Goal: Communication & Community: Answer question/provide support

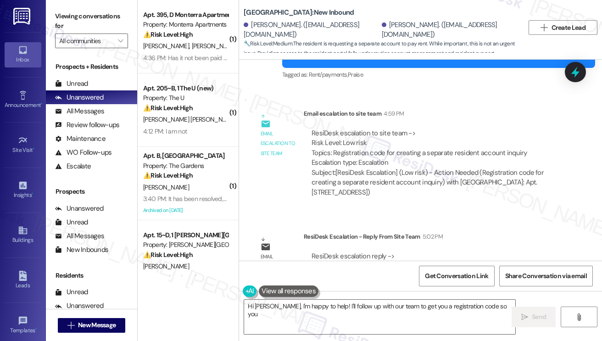
scroll to position [2195, 0]
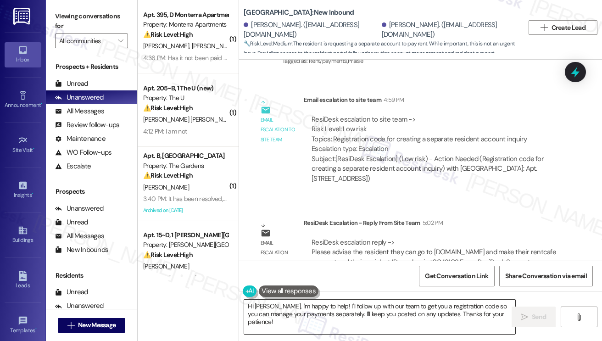
click at [340, 312] on textarea "Hi [PERSON_NAME], I'm happy to help! I'll follow up with our team to get you a …" at bounding box center [379, 317] width 271 height 34
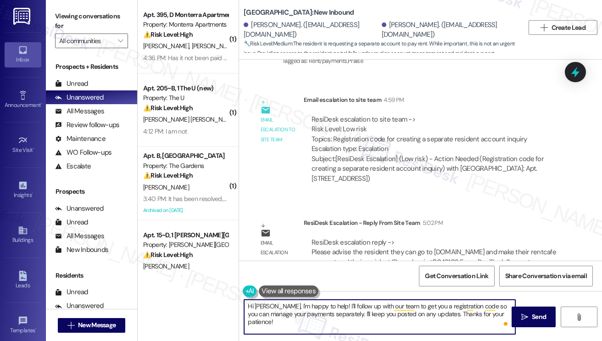
drag, startPoint x: 269, startPoint y: 306, endPoint x: 503, endPoint y: 319, distance: 234.5
click at [503, 319] on div "Hi Ryan, I'm happy to help! I'll follow up with our team to get you a registrat…" at bounding box center [380, 316] width 272 height 35
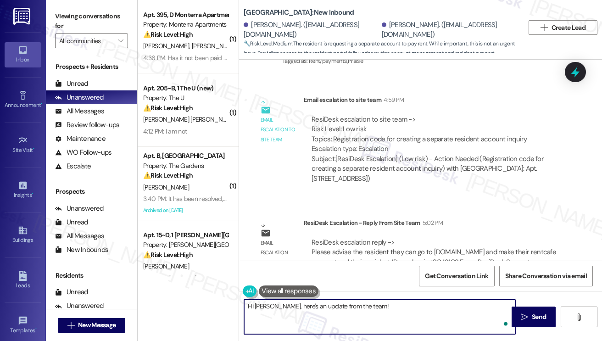
paste textarea "go to grovepointe.com and make their rentcafe account and their resident ID num…"
click at [360, 306] on textarea "Hi Ryan, here's an update from the team! go to grovepointe.com and make their r…" at bounding box center [379, 317] width 271 height 34
click at [467, 306] on textarea "Hi Ryan, here's an update from the team! Kindly go to grovepointe.com and make …" at bounding box center [379, 317] width 271 height 34
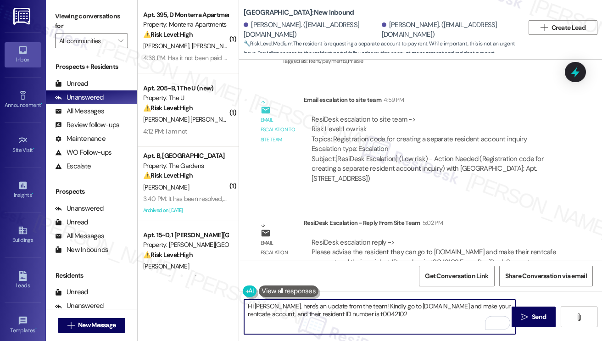
click at [292, 314] on textarea "Hi Ryan, here's an update from the team! Kindly go to grovepointe.com and make …" at bounding box center [379, 317] width 271 height 34
click at [272, 314] on textarea "Hi Ryan, here's an update from the team! Kindly go to grovepointe.com and make …" at bounding box center [379, 317] width 271 height 34
click at [381, 314] on textarea "Hi Ryan, here's an update from the team! Kindly go to grovepointe.com and make …" at bounding box center [379, 317] width 271 height 34
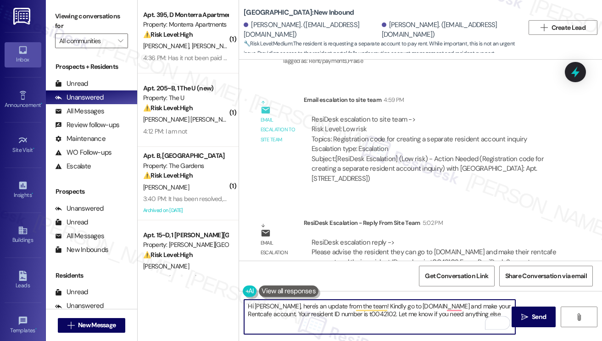
click at [479, 314] on textarea "Hi Ryan, here's an update from the team! Kindly go to grovepointe.com and make …" at bounding box center [379, 317] width 271 height 34
type textarea "Hi Ryan, here's an update from the team! Kindly go to grovepointe.com and creat…"
click at [524, 312] on span " Send" at bounding box center [534, 317] width 29 height 10
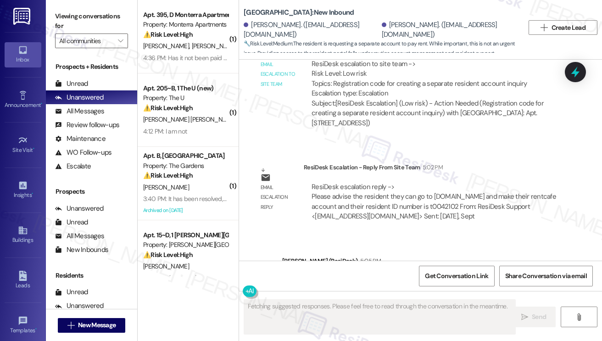
scroll to position [2283, 0]
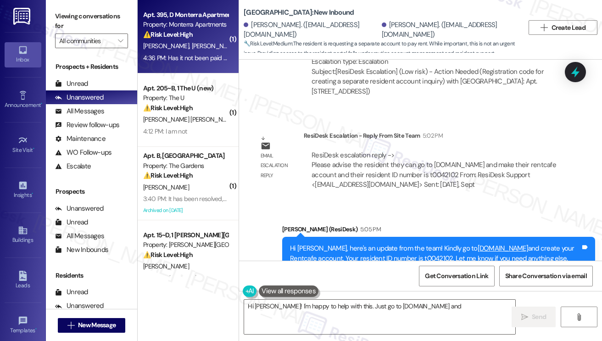
type textarea "Hi Ryan! I'm happy to help with this. Just go to grovepointe.com and create"
click at [205, 49] on div "K. Berger J. Key" at bounding box center [185, 45] width 87 height 11
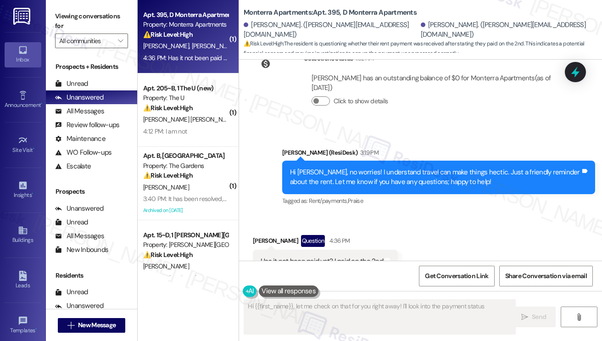
scroll to position [1655, 0]
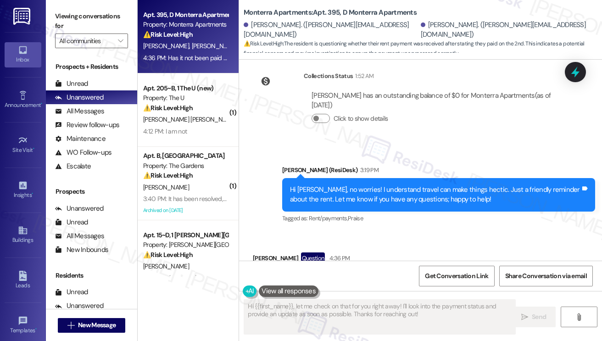
click at [345, 212] on div "Hi Katie, no worries! I understand travel can make things hectic. Just a friend…" at bounding box center [438, 195] width 313 height 34
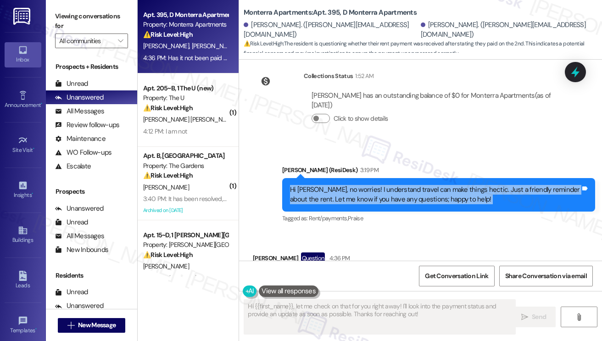
click at [345, 212] on div "Hi Katie, no worries! I understand travel can make things hectic. Just a friend…" at bounding box center [438, 195] width 313 height 34
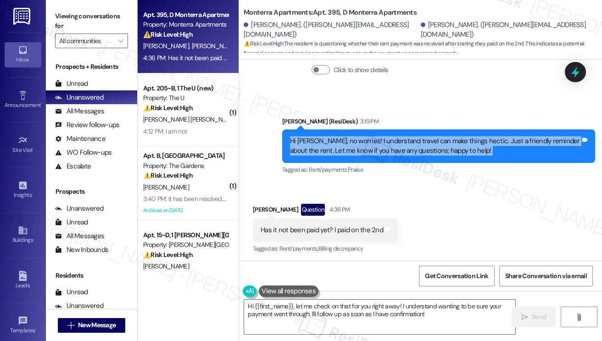
scroll to position [1734, 0]
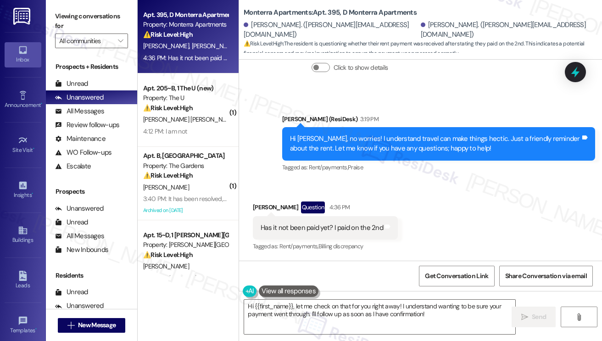
click at [315, 226] on div "Has it not been paid yet? I paid on the 2nd" at bounding box center [322, 228] width 123 height 10
click at [380, 133] on div "Hi Katie, no worries! I understand travel can make things hectic. Just a friend…" at bounding box center [438, 144] width 313 height 34
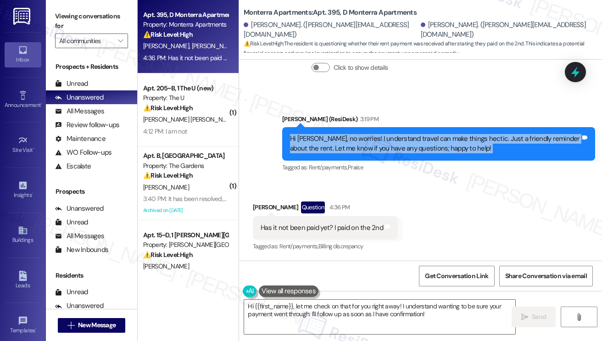
click at [380, 133] on div "Hi Katie, no worries! I understand travel can make things hectic. Just a friend…" at bounding box center [438, 144] width 313 height 34
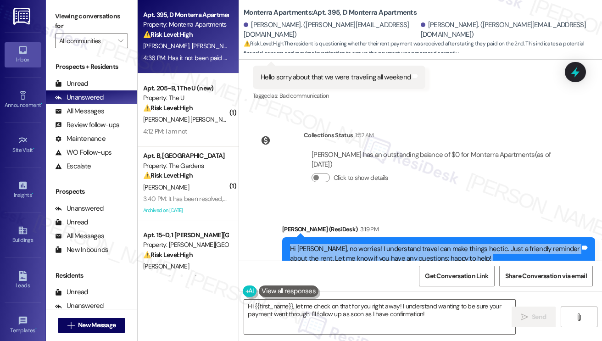
scroll to position [1505, 0]
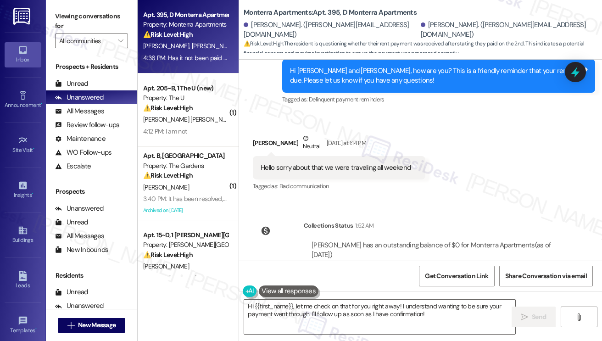
click at [356, 173] on div "Hello sorry about that we were traveling all weekend" at bounding box center [336, 168] width 150 height 10
click at [311, 318] on textarea "Hi {{first_name}}, let me check on that for you right away! I understand wantin…" at bounding box center [379, 317] width 271 height 34
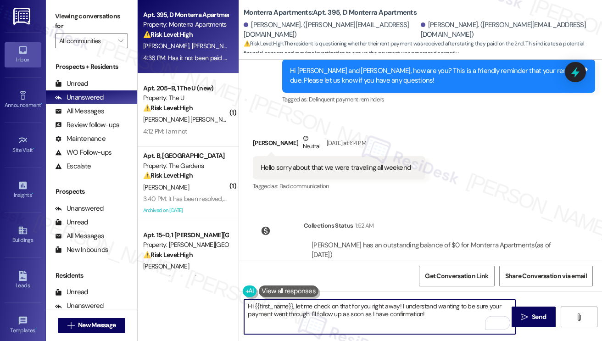
drag, startPoint x: 437, startPoint y: 315, endPoint x: 244, endPoint y: 309, distance: 192.9
click at [244, 309] on textarea "Hi {{first_name}}, let me check on that for you right away! I understand wantin…" at bounding box center [379, 317] width 271 height 34
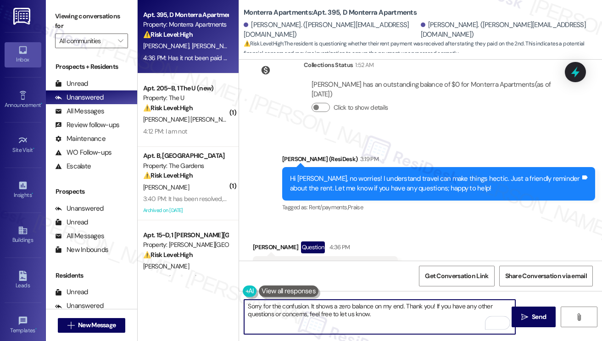
scroll to position [1734, 0]
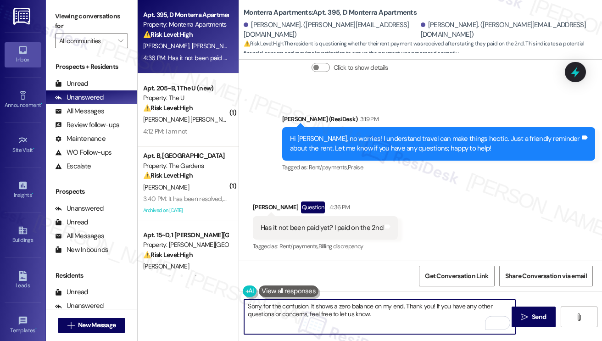
click at [421, 314] on textarea "Sorry for the confusion. It shows a zero balance on my end. Thank you! If you h…" at bounding box center [379, 317] width 271 height 34
drag, startPoint x: 435, startPoint y: 304, endPoint x: 407, endPoint y: 304, distance: 28.5
click at [407, 304] on textarea "Sorry for the confusion. It shows a zero balance on my end. Thank you! If you h…" at bounding box center [379, 317] width 271 height 34
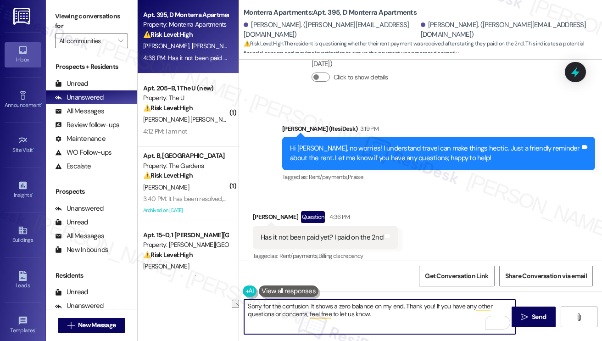
scroll to position [1643, 0]
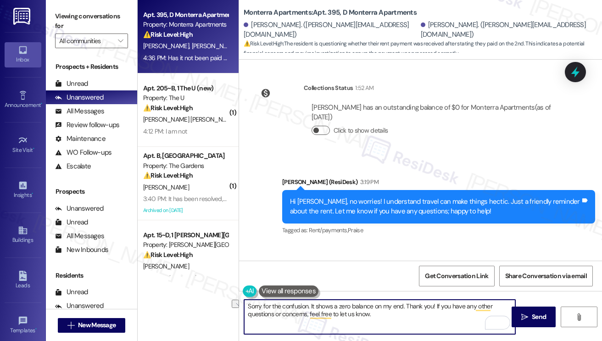
click at [321, 135] on button "Click to show details" at bounding box center [321, 130] width 18 height 9
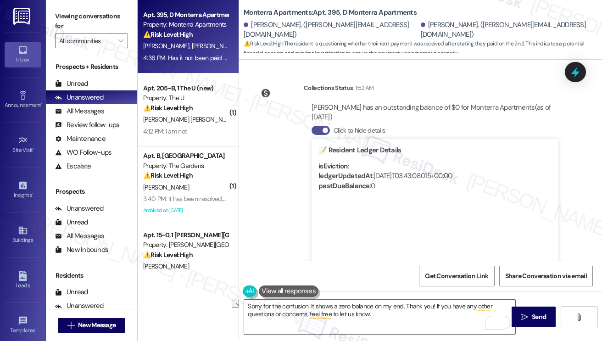
click at [320, 135] on button "Click to hide details" at bounding box center [321, 130] width 18 height 9
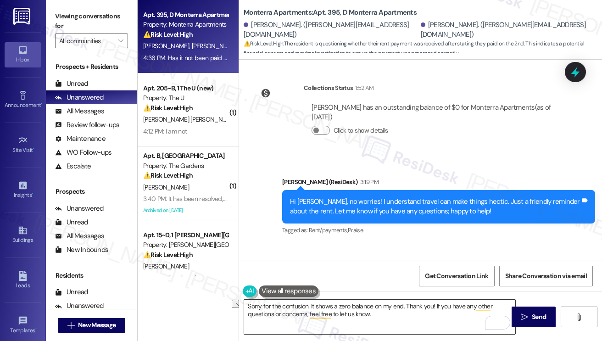
click at [448, 307] on textarea "Sorry for the confusion. It shows a zero balance on my end. Thank you! If you h…" at bounding box center [379, 317] width 271 height 34
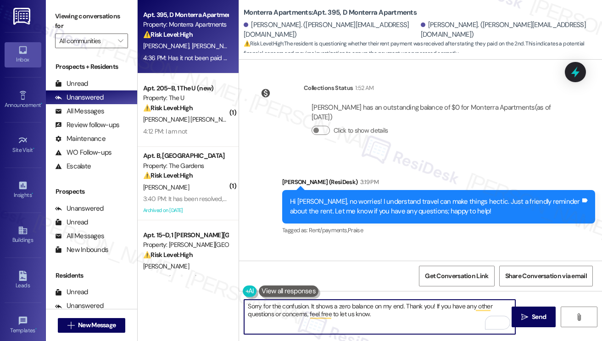
click at [448, 307] on textarea "Sorry for the confusion. It shows a zero balance on my end. Thank you! If you h…" at bounding box center [379, 317] width 271 height 34
click at [396, 317] on textarea "Sorry for the confusion. It shows a zero balance on my end. Thank you! If you h…" at bounding box center [379, 317] width 271 height 34
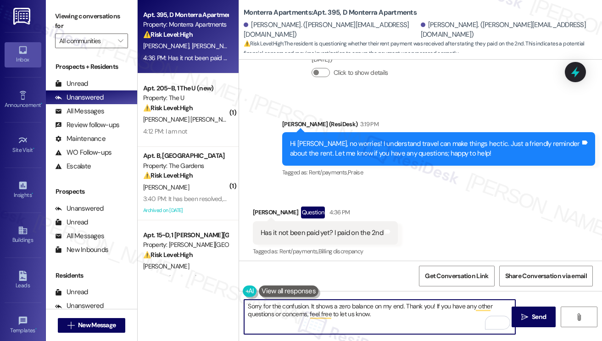
scroll to position [1734, 0]
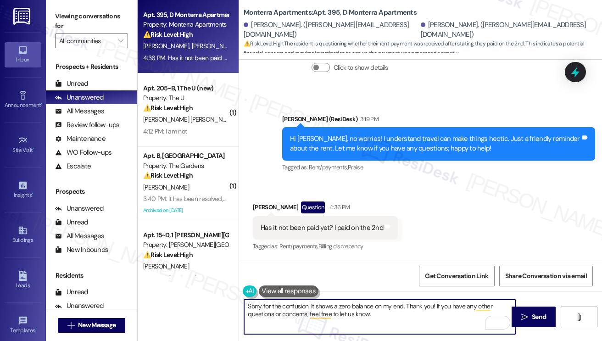
click at [428, 312] on textarea "Sorry for the confusion. It shows a zero balance on my end. Thank you! If you h…" at bounding box center [379, 317] width 271 height 34
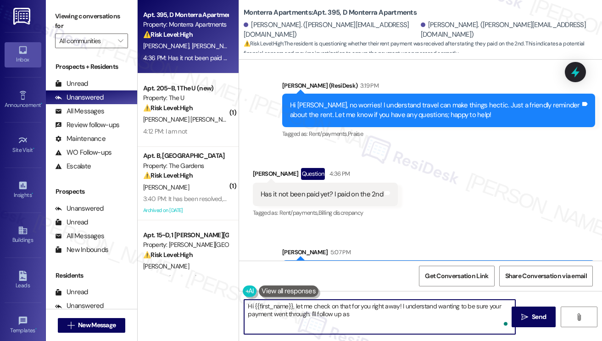
scroll to position [1808, 0]
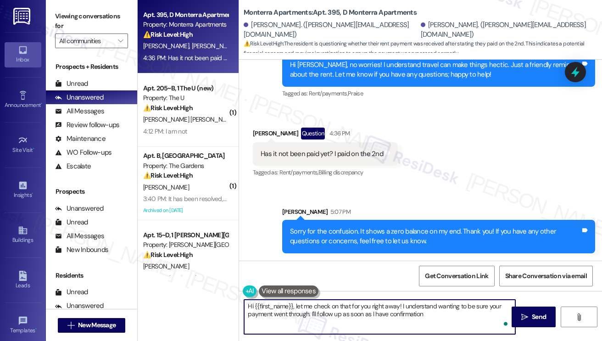
type textarea "Hi {{first_name}}, let me check on that for you right away! I understand wantin…"
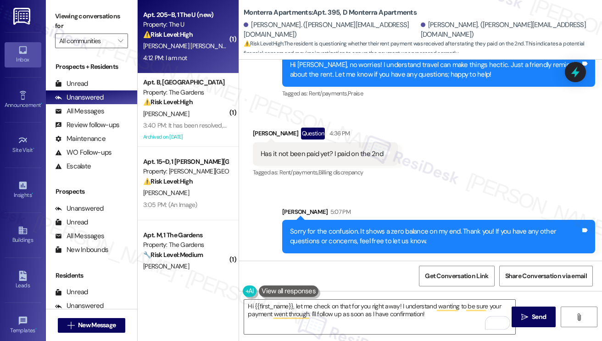
click at [200, 44] on div "E. Garcia Mead" at bounding box center [185, 45] width 87 height 11
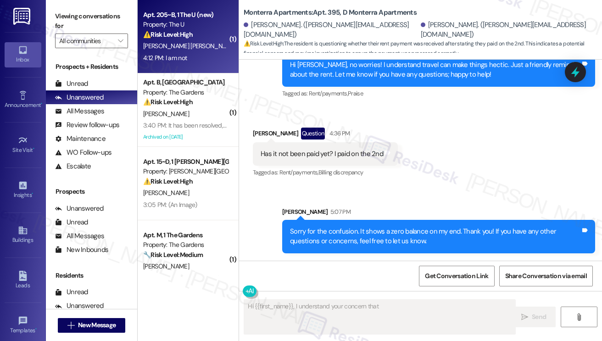
scroll to position [192, 0]
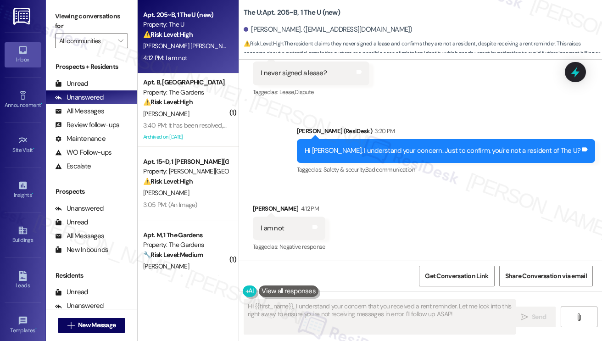
click at [385, 149] on div "Hi Elisa, I understand your concern. Just to confirm, you're not a resident of …" at bounding box center [443, 151] width 276 height 10
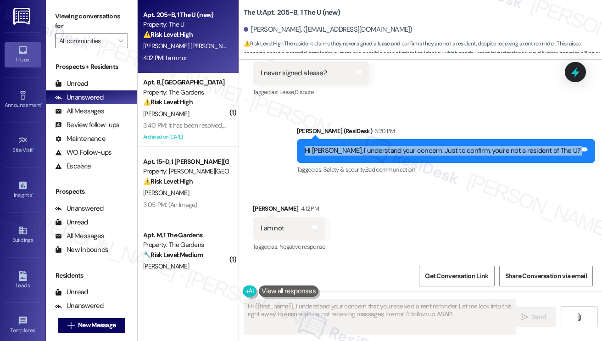
click at [385, 149] on div "Hi Elisa, I understand your concern. Just to confirm, you're not a resident of …" at bounding box center [443, 151] width 276 height 10
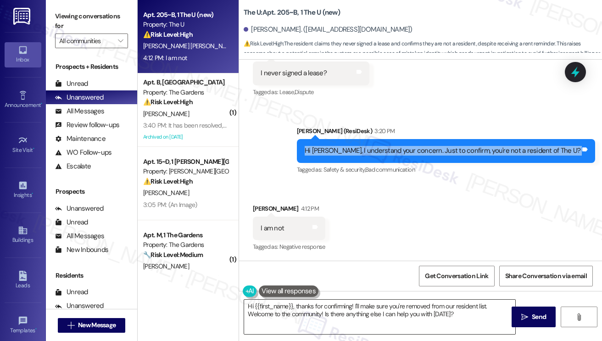
click at [298, 314] on textarea "Hi {{first_name}}, thanks for confirming! I'll make sure you're removed from ou…" at bounding box center [379, 317] width 271 height 34
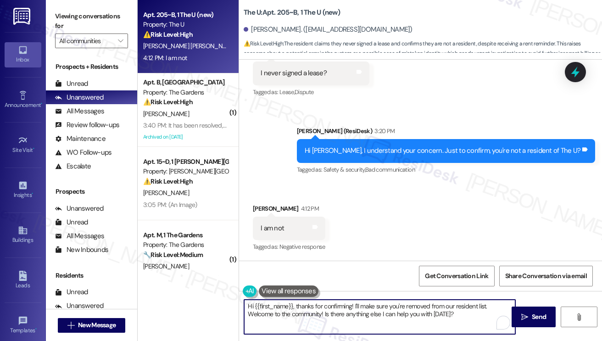
click at [298, 314] on textarea "Hi {{first_name}}, thanks for confirming! I'll make sure you're removed from ou…" at bounding box center [379, 317] width 271 height 34
click at [422, 157] on div "Hi Elisa, I understand your concern. Just to confirm, you're not a resident of …" at bounding box center [446, 150] width 298 height 23
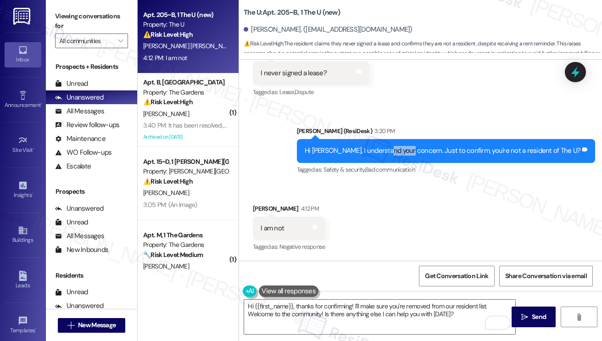
click at [422, 157] on div "Hi Elisa, I understand your concern. Just to confirm, you're not a resident of …" at bounding box center [446, 150] width 298 height 23
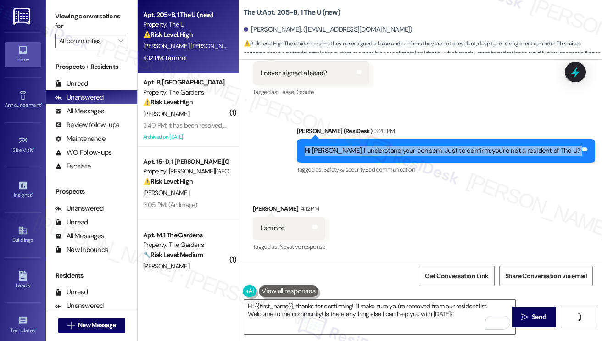
click at [422, 157] on div "Hi Elisa, I understand your concern. Just to confirm, you're not a resident of …" at bounding box center [446, 150] width 298 height 23
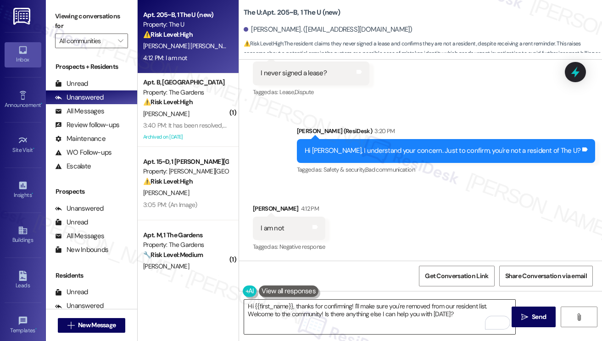
click at [363, 305] on textarea "Hi {{first_name}}, thanks for confirming! I'll make sure you're removed from ou…" at bounding box center [379, 317] width 271 height 34
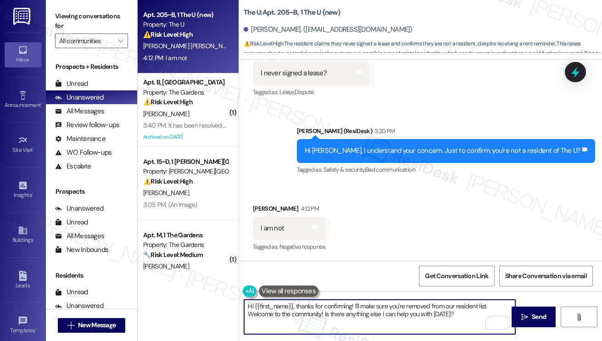
click at [363, 305] on textarea "Hi {{first_name}}, thanks for confirming! I'll make sure you're removed from ou…" at bounding box center [379, 317] width 271 height 34
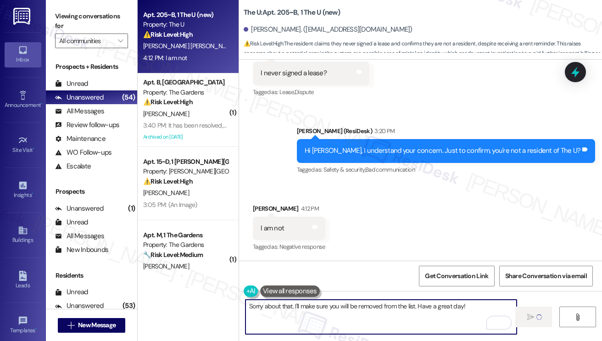
type textarea "Hi"
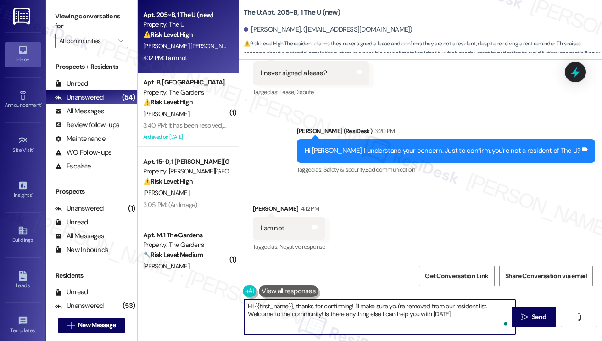
type textarea "Hi {{first_name}}, thanks for confirming! I'll make sure you're removed from ou…"
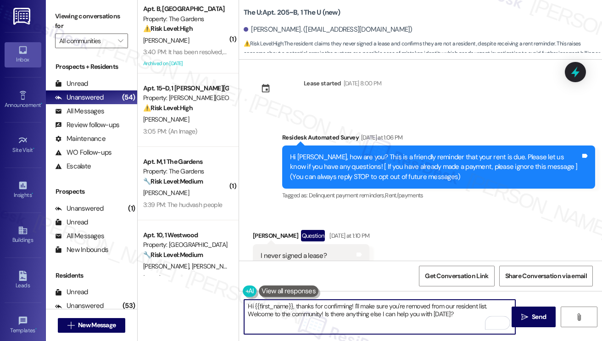
scroll to position [0, 0]
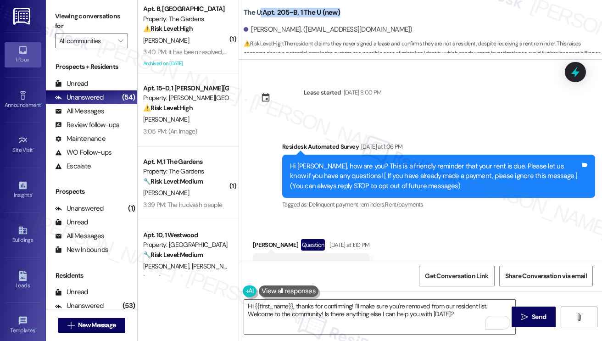
drag, startPoint x: 287, startPoint y: 12, endPoint x: 260, endPoint y: 14, distance: 27.1
click at [260, 14] on div "The U: Apt. 205~B, 1 The U (new)" at bounding box center [336, 12] width 184 height 11
click at [260, 14] on b "The U: Apt. 205~B, 1 The U (new)" at bounding box center [292, 13] width 96 height 10
drag, startPoint x: 244, startPoint y: 12, endPoint x: 306, endPoint y: 14, distance: 62.0
click at [305, 14] on b "The U: Apt. 205~B, 1 The U (new)" at bounding box center [292, 13] width 96 height 10
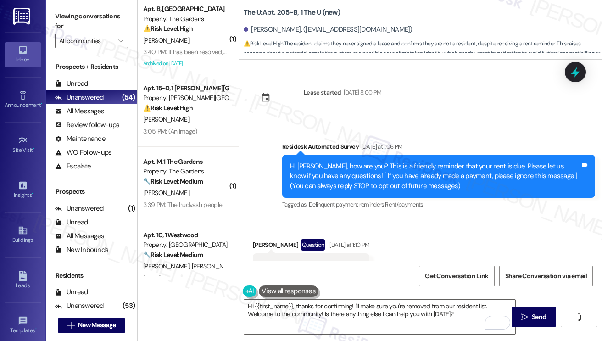
click at [380, 130] on div "Survey, sent via SMS Residesk Automated Survey Yesterday at 1:06 PM Hi Elisa, h…" at bounding box center [420, 169] width 363 height 97
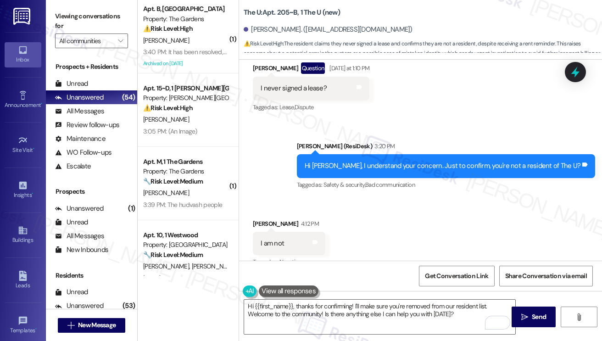
scroll to position [184, 0]
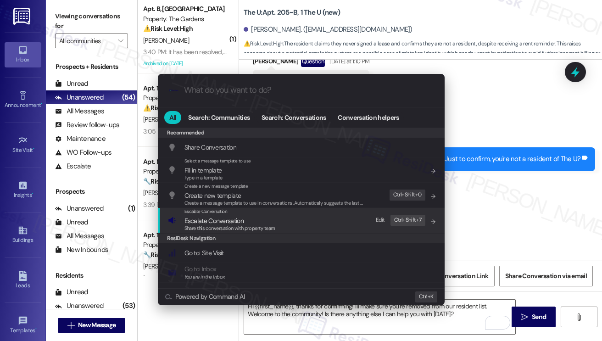
click at [282, 226] on div "Escalate Conversation Escalate Conversation Share this conversation with proper…" at bounding box center [302, 220] width 269 height 25
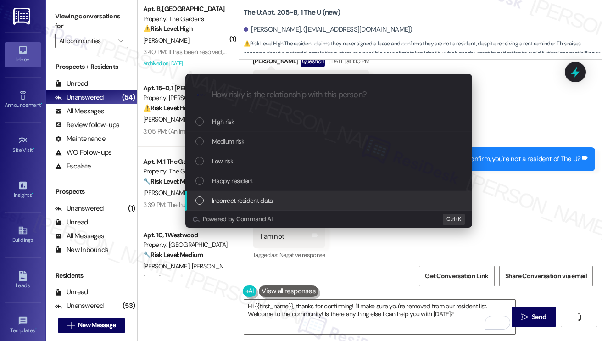
click at [256, 200] on span "Incorrect resident data" at bounding box center [242, 201] width 61 height 10
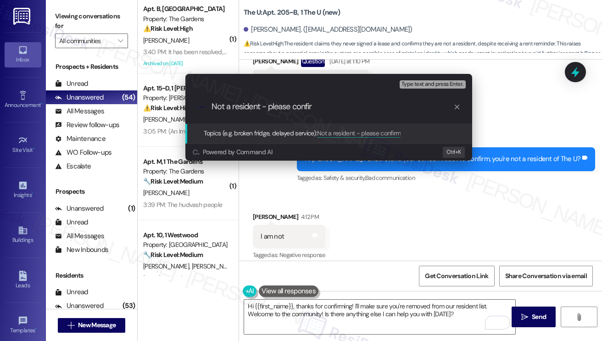
type input "Not a resident - please confirm"
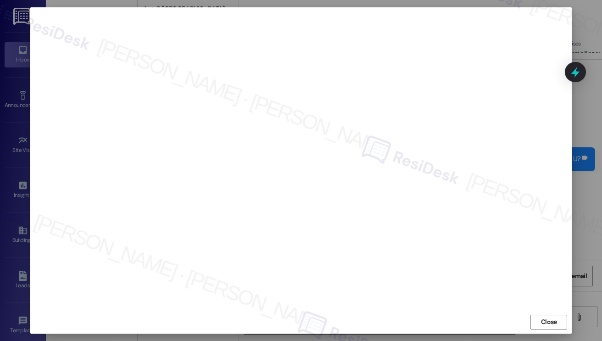
scroll to position [0, 0]
click at [549, 323] on button "Close" at bounding box center [549, 327] width 37 height 15
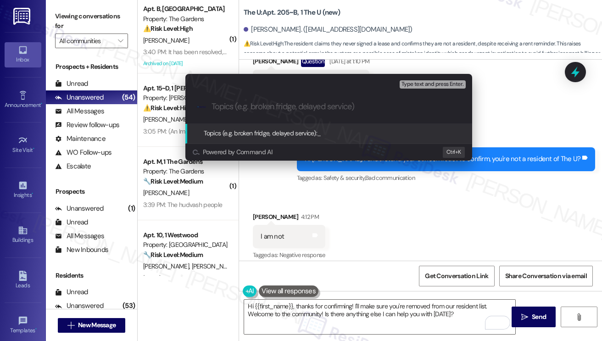
paste input "Not a resident - please confirm"
type input "Not a resident - please confirm"
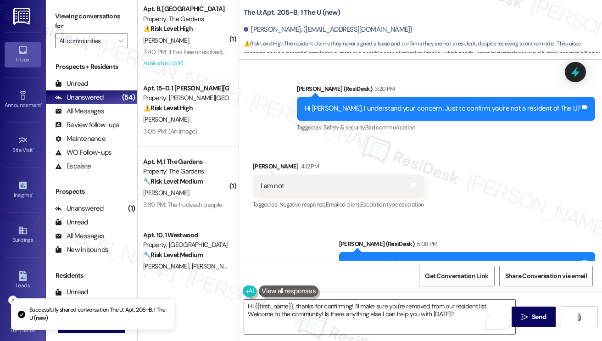
scroll to position [269, 0]
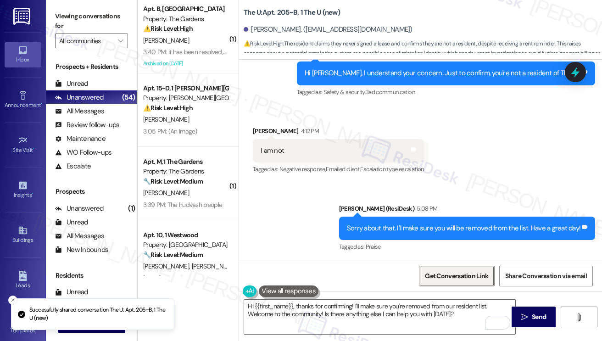
click at [453, 271] on span "Get Conversation Link" at bounding box center [456, 276] width 63 height 10
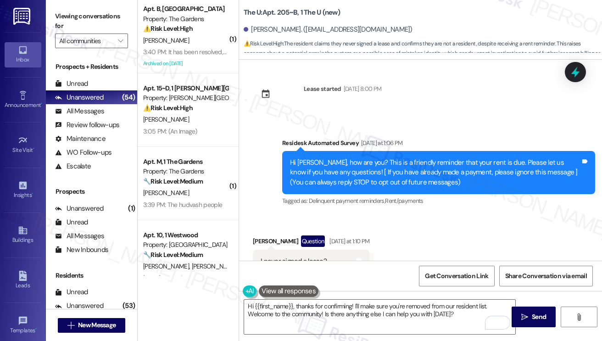
scroll to position [0, 0]
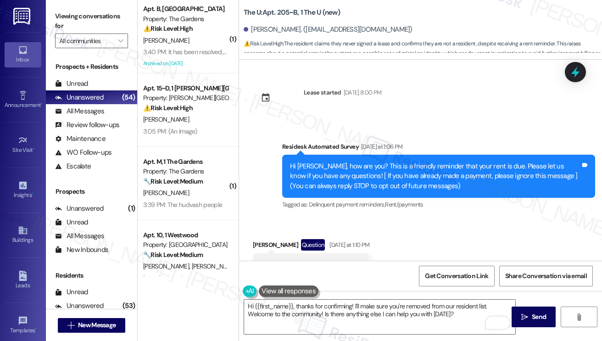
click at [58, 10] on label "Viewing conversations for" at bounding box center [91, 21] width 73 height 24
drag, startPoint x: 413, startPoint y: 31, endPoint x: 252, endPoint y: 34, distance: 161.2
click at [252, 34] on div "Elisa Garcia Mead. (elisagarciamead@gmail.com)" at bounding box center [423, 30] width 359 height 18
copy div "Elisa Garcia Mead. (elisagarciamead@gmail.com)"
click at [70, 17] on label "Viewing conversations for" at bounding box center [91, 21] width 73 height 24
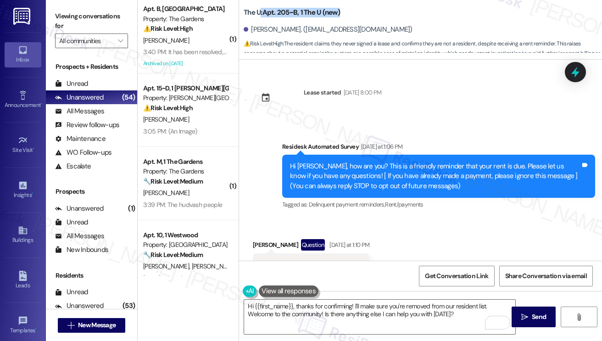
drag, startPoint x: 344, startPoint y: 11, endPoint x: 259, endPoint y: 5, distance: 85.2
click at [259, 5] on div "The U: Apt. 205~B, 1 The U (new) Elisa Garcia Mead. (elisagarciamead@gmail.com)…" at bounding box center [423, 27] width 359 height 50
click at [259, 6] on div "The U: Apt. 205~B, 1 The U (new) Elisa Garcia Mead. (elisagarciamead@gmail.com)…" at bounding box center [423, 27] width 359 height 50
drag, startPoint x: 242, startPoint y: 12, endPoint x: 321, endPoint y: 13, distance: 79.4
click at [321, 13] on div "The U: Apt. 205~B, 1 The U (new) Elisa Garcia Mead. (elisagarciamead@gmail.com)…" at bounding box center [420, 27] width 363 height 50
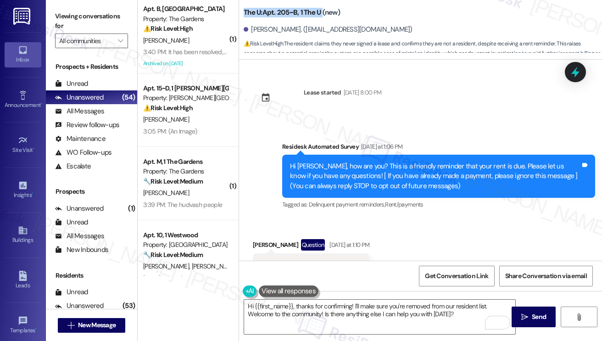
copy b "The U: Apt. 205~B, 1 The U"
click at [56, 12] on label "Viewing conversations for" at bounding box center [91, 21] width 73 height 24
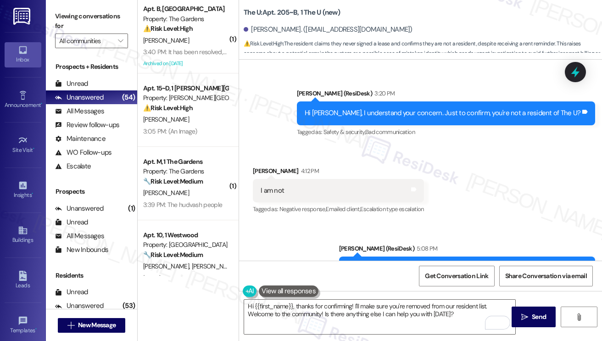
scroll to position [269, 0]
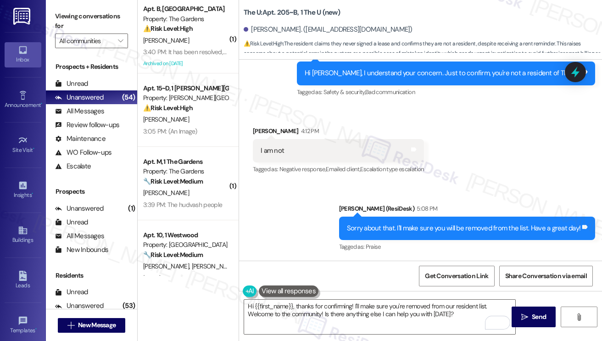
click at [375, 227] on div "Sorry about that. I'll make sure you will be removed from the list. Have a grea…" at bounding box center [464, 229] width 234 height 10
click at [372, 226] on div "Sorry about that. I'll make sure you will be removed from the list. Have a grea…" at bounding box center [464, 229] width 234 height 10
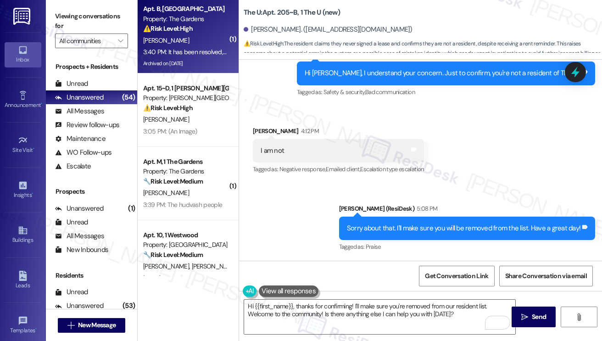
click at [192, 48] on div "3:40 PM: It has been resolved, but because there was a lot of water that came o…" at bounding box center [344, 52] width 403 height 8
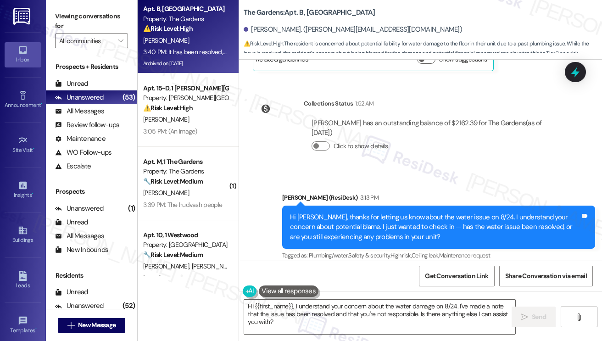
scroll to position [16939, 0]
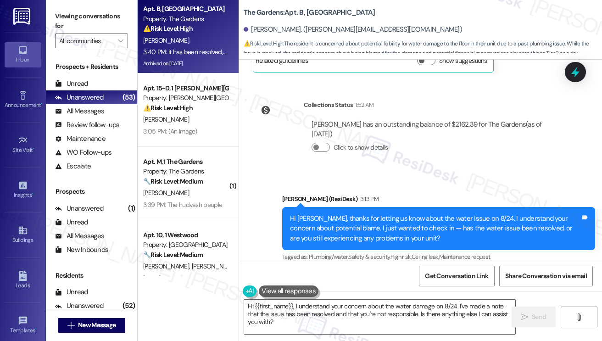
click at [312, 313] on div "It has been resolved, but because there was a lot of water that came out on the…" at bounding box center [406, 323] width 291 height 20
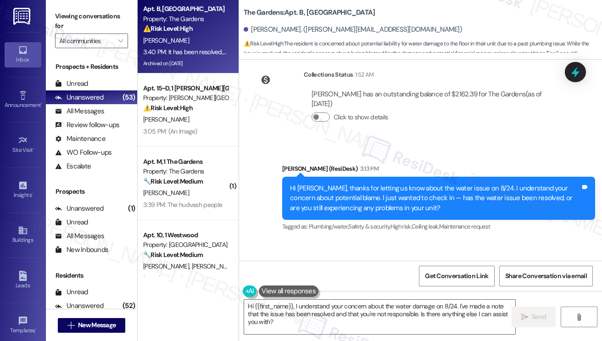
scroll to position [16985, 0]
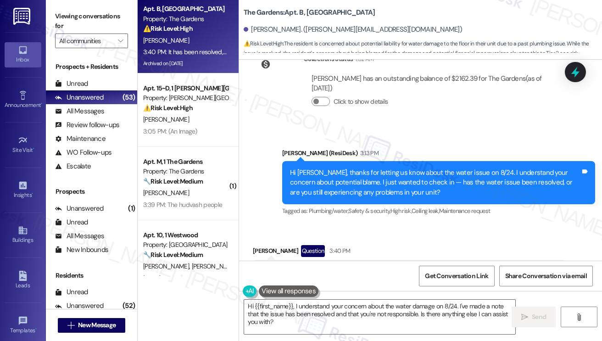
click at [362, 267] on div "It has been resolved, but because there was a lot of water that came out on the…" at bounding box center [406, 277] width 291 height 20
click at [299, 315] on textarea "Hi {{first_name}}, I understand your concern about the water damage on 8/24. I'…" at bounding box center [379, 317] width 271 height 34
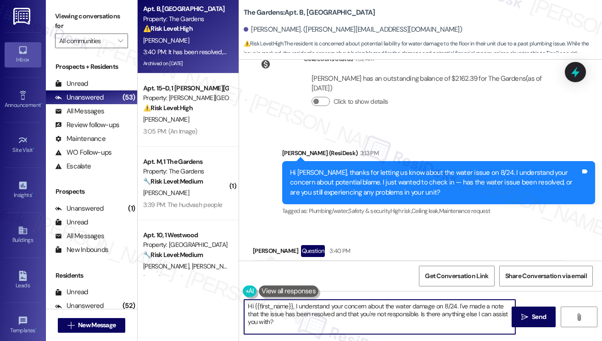
click at [299, 315] on textarea "Hi {{first_name}}, I understand your concern about the water damage on 8/24. I'…" at bounding box center [379, 317] width 271 height 34
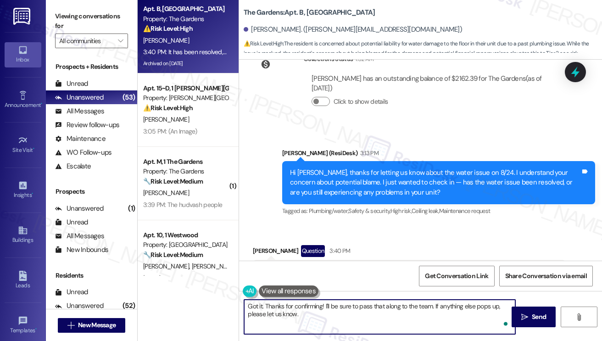
click at [303, 307] on textarea "Got it. Thanks for confirming! I'll be sure to pass that along to the team. If …" at bounding box center [379, 317] width 271 height 34
click at [339, 317] on textarea "Got it. Thanks for confirming! I'll be sure to pass that along to the team. If …" at bounding box center [379, 317] width 271 height 34
click at [525, 310] on button " Send" at bounding box center [534, 317] width 45 height 21
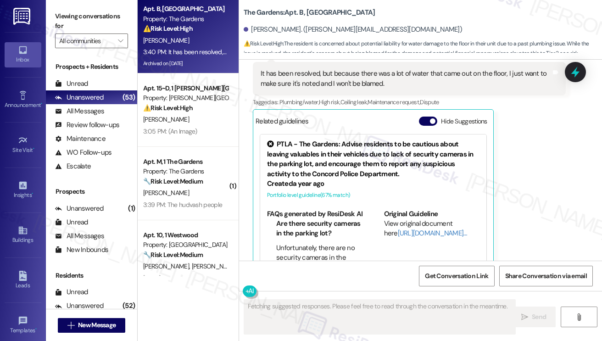
scroll to position [17196, 0]
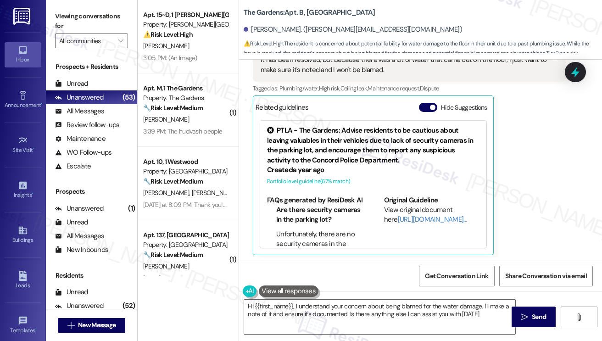
type textarea "Hi {{first_name}}, I understand your concern about being blamed for the water d…"
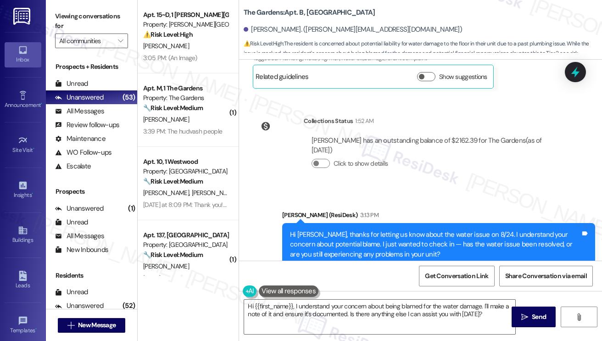
scroll to position [16921, 0]
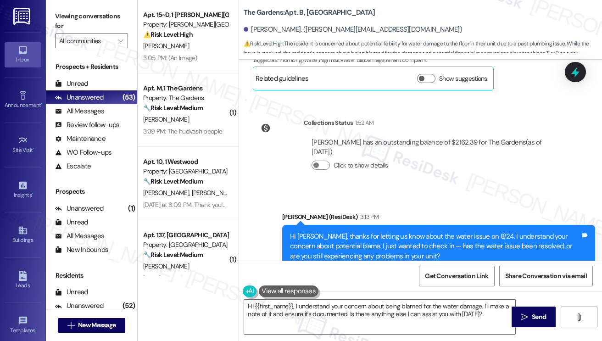
click at [350, 232] on div "Hi [PERSON_NAME], thanks for letting us know about the water issue on 8/24. I u…" at bounding box center [435, 246] width 291 height 29
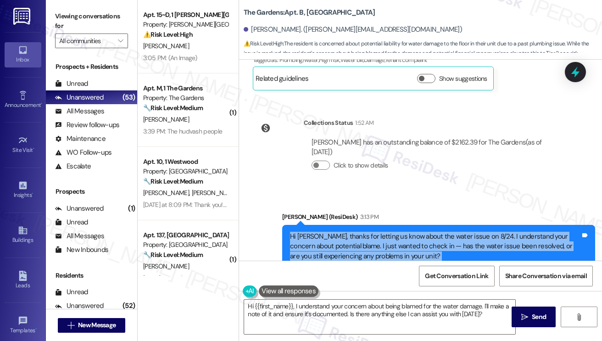
click at [350, 232] on div "Hi [PERSON_NAME], thanks for letting us know about the water issue on 8/24. I u…" at bounding box center [435, 246] width 291 height 29
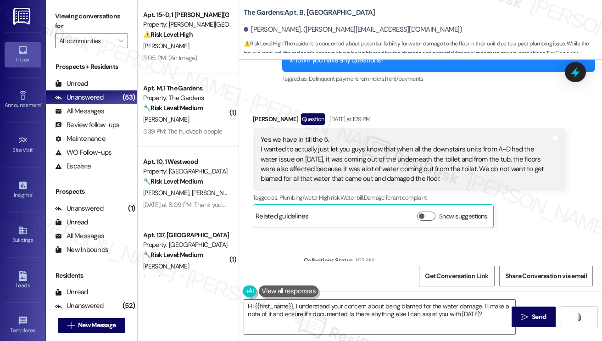
scroll to position [16691, 0]
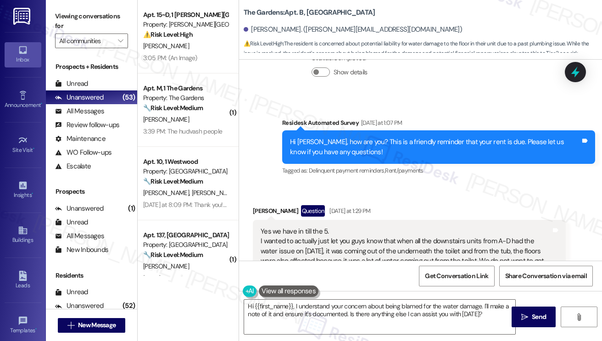
click at [314, 227] on div "Yes we have in till the 5. I wanted to actually just let you guys know that whe…" at bounding box center [406, 251] width 291 height 49
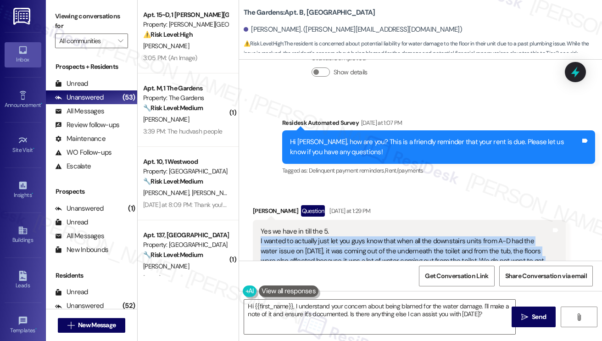
click at [314, 227] on div "Yes we have in till the 5. I wanted to actually just let you guys know that whe…" at bounding box center [406, 251] width 291 height 49
copy div "I wanted to actually just let you guys know that when all the downstairs units …"
click at [70, 24] on label "Viewing conversations for" at bounding box center [91, 21] width 73 height 24
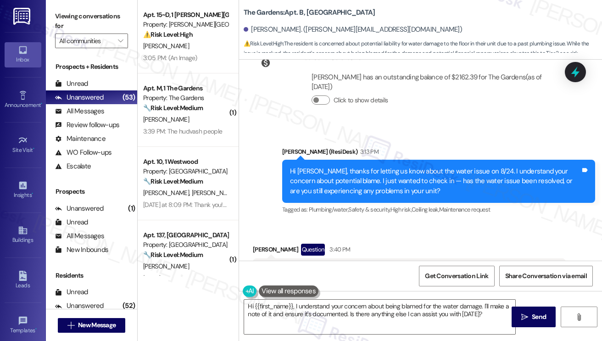
scroll to position [17059, 0]
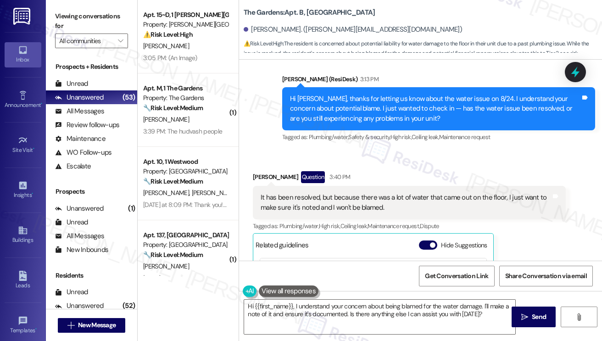
click at [344, 193] on div "It has been resolved, but because there was a lot of water that came out on the…" at bounding box center [406, 203] width 291 height 20
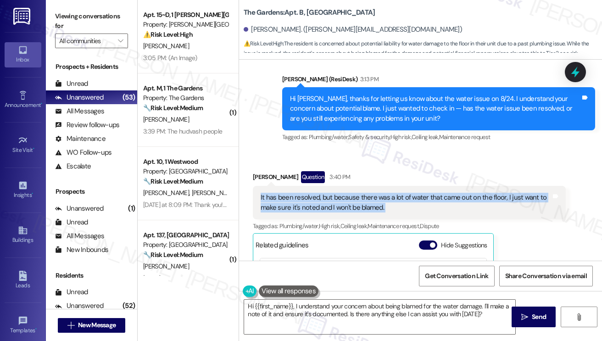
click at [344, 193] on div "It has been resolved, but because there was a lot of water that came out on the…" at bounding box center [406, 203] width 291 height 20
copy div "It has been resolved, but because there was a lot of water that came out on the…"
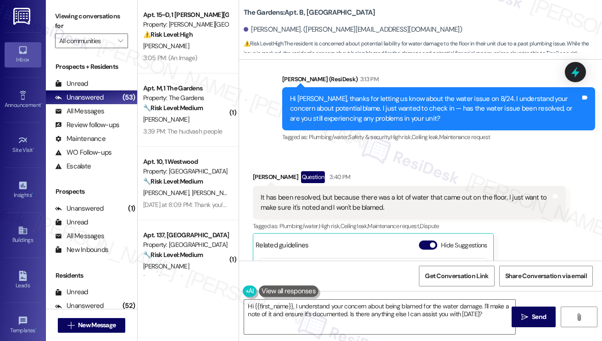
click at [68, 20] on label "Viewing conversations for" at bounding box center [91, 21] width 73 height 24
click at [436, 193] on div "It has been resolved, but because there was a lot of water that came out on the…" at bounding box center [406, 203] width 291 height 20
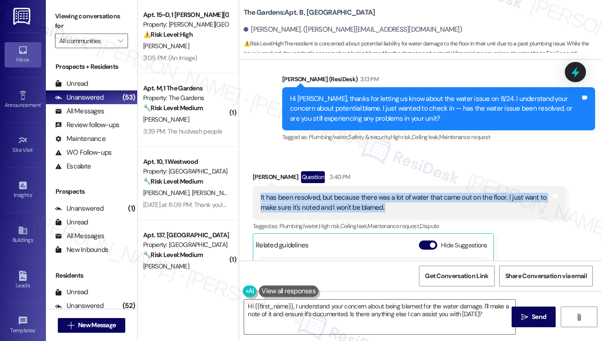
click at [436, 193] on div "It has been resolved, but because there was a lot of water that came out on the…" at bounding box center [406, 203] width 291 height 20
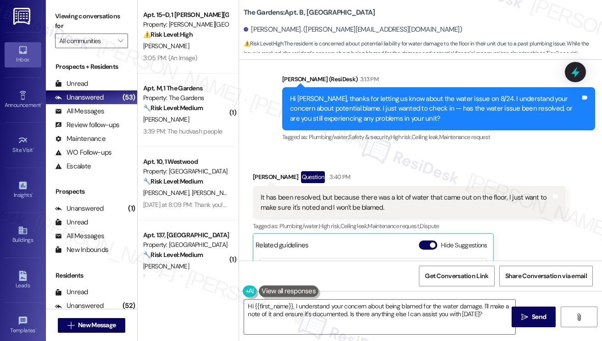
click at [68, 21] on label "Viewing conversations for" at bounding box center [91, 21] width 73 height 24
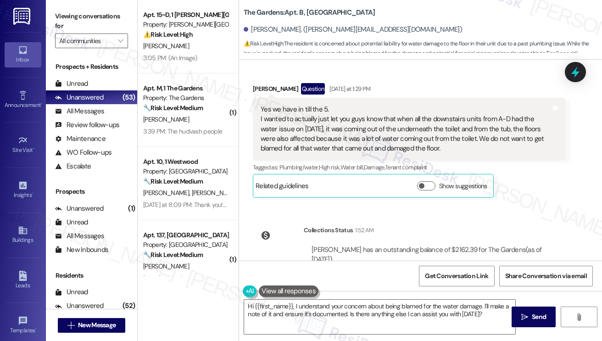
scroll to position [16737, 0]
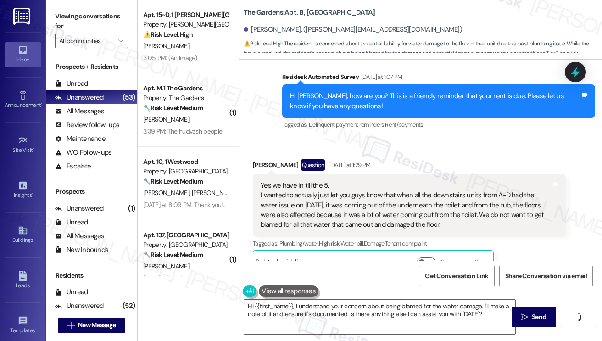
click at [375, 181] on div "Yes we have in till the 5. I wanted to actually just let you guys know that whe…" at bounding box center [406, 205] width 291 height 49
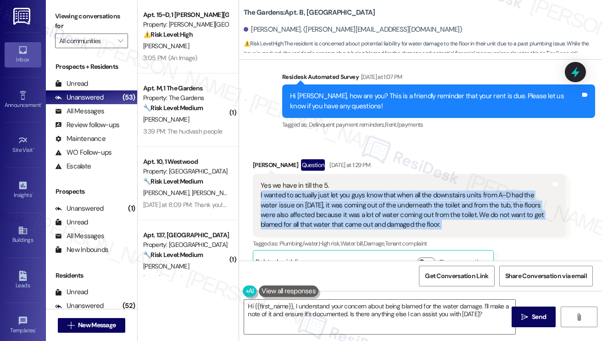
click at [375, 181] on div "Yes we have in till the 5. I wanted to actually just let you guys know that whe…" at bounding box center [406, 205] width 291 height 49
click at [407, 181] on div "Yes we have in till the 5. I wanted to actually just let you guys know that whe…" at bounding box center [406, 205] width 291 height 49
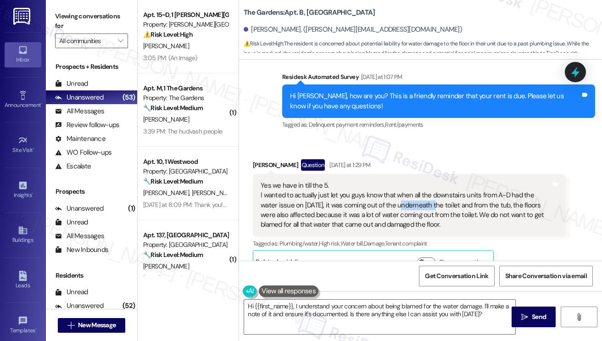
click at [407, 181] on div "Yes we have in till the 5. I wanted to actually just let you guys know that whe…" at bounding box center [406, 205] width 291 height 49
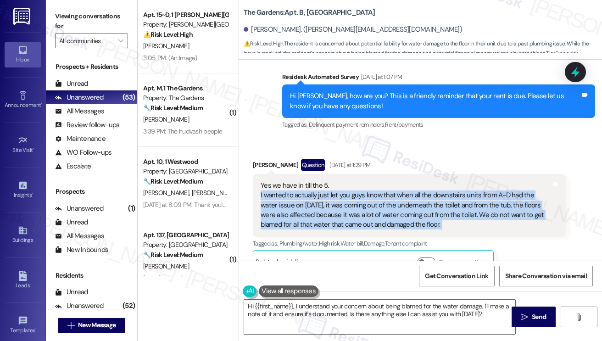
click at [407, 181] on div "Yes we have in till the 5. I wanted to actually just let you guys know that whe…" at bounding box center [406, 205] width 291 height 49
click at [354, 181] on div "Yes we have in till the 5. I wanted to actually just let you guys know that whe…" at bounding box center [406, 205] width 291 height 49
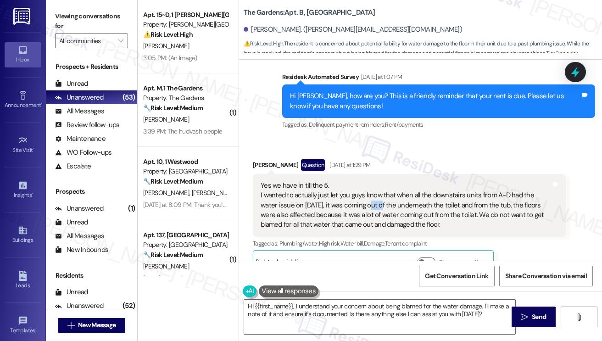
click at [354, 181] on div "Yes we have in till the 5. I wanted to actually just let you guys know that whe…" at bounding box center [406, 205] width 291 height 49
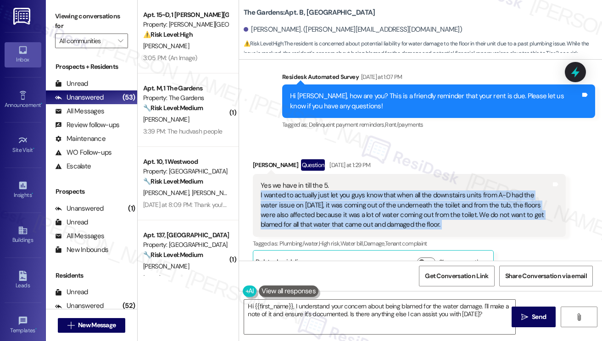
click at [354, 181] on div "Yes we have in till the 5. I wanted to actually just let you guys know that whe…" at bounding box center [406, 205] width 291 height 49
click at [567, 78] on div at bounding box center [576, 72] width 28 height 26
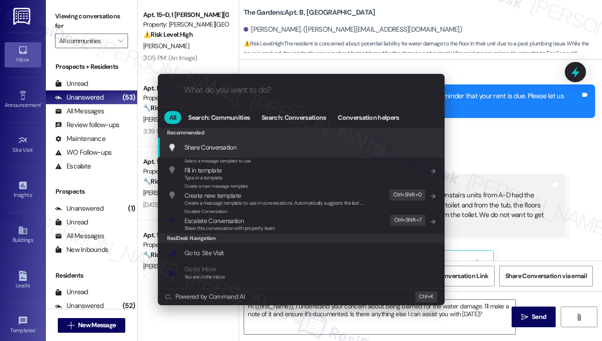
click at [514, 131] on div ".cls-1{fill:#0a055f;}.cls-2{fill:#0cc4c4;} resideskLogoBlueOrange All Search: C…" at bounding box center [301, 170] width 602 height 341
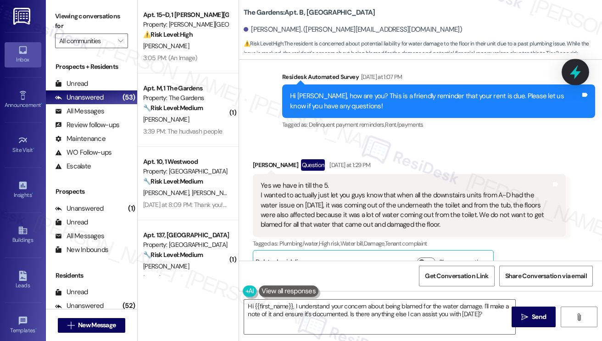
click at [577, 77] on icon at bounding box center [576, 72] width 16 height 16
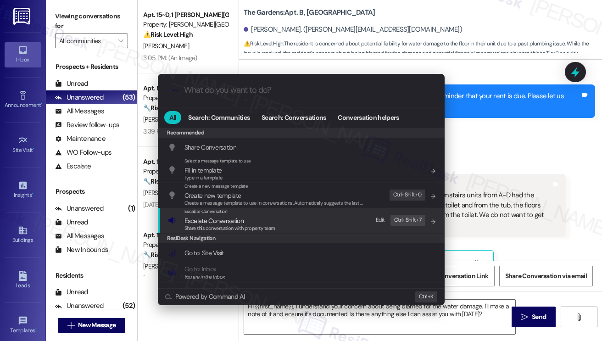
click at [268, 224] on span "Escalate Conversation" at bounding box center [230, 221] width 91 height 10
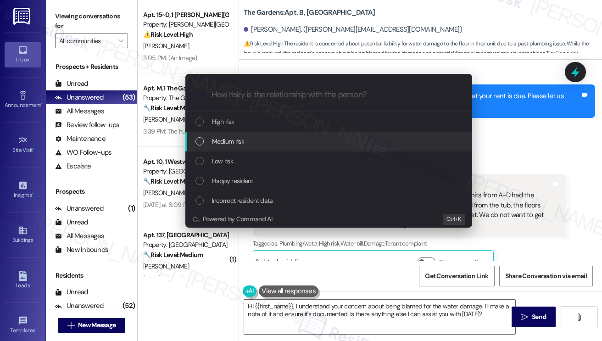
click at [245, 133] on div "Medium risk" at bounding box center [328, 142] width 287 height 20
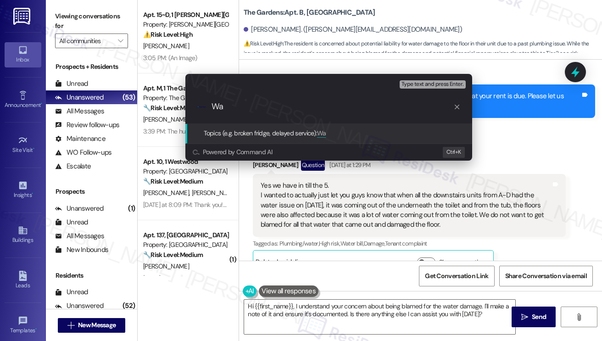
type input "W"
type input "Water issue that happened on 8/24 - toilet issue"
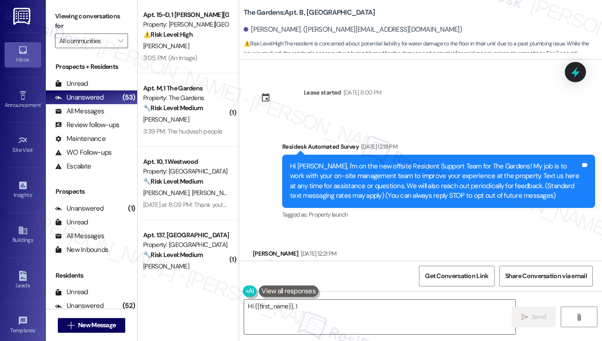
scroll to position [17122, 0]
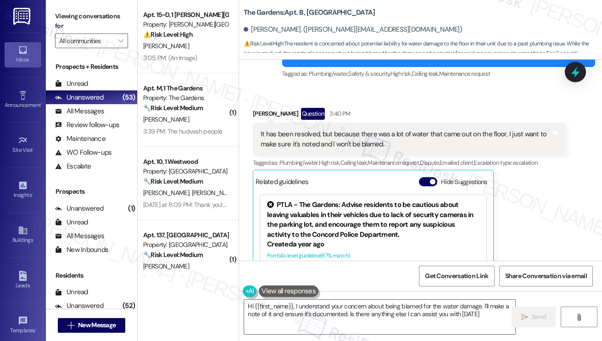
type textarea "Hi {{first_name}}, I understand your concern about being blamed for the water d…"
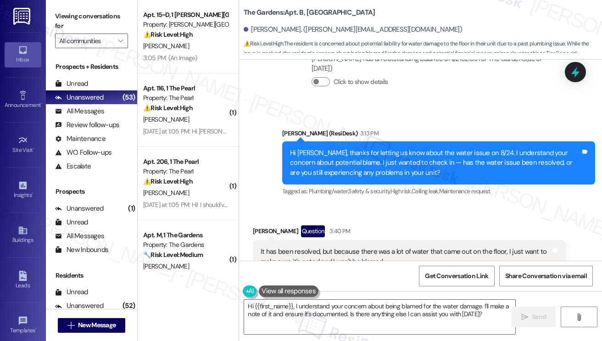
scroll to position [16938, 0]
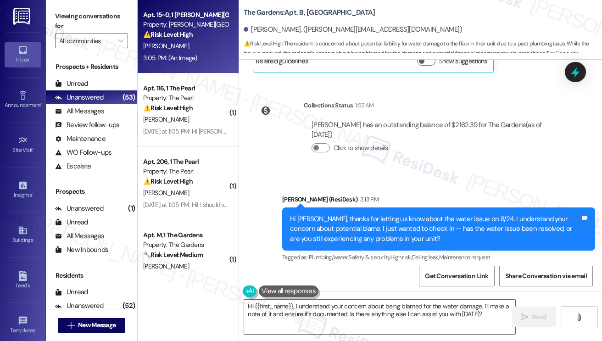
click at [171, 56] on div "3:05 PM: (An Image) 3:05 PM: (An Image)" at bounding box center [170, 58] width 54 height 8
type textarea "Hi {{first_name}}, I understand your concern about being blamed for the water d…"
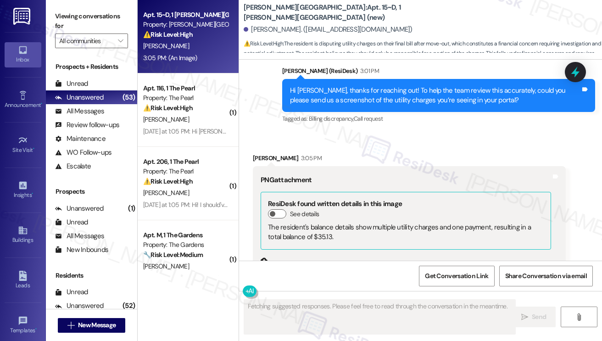
scroll to position [3881, 0]
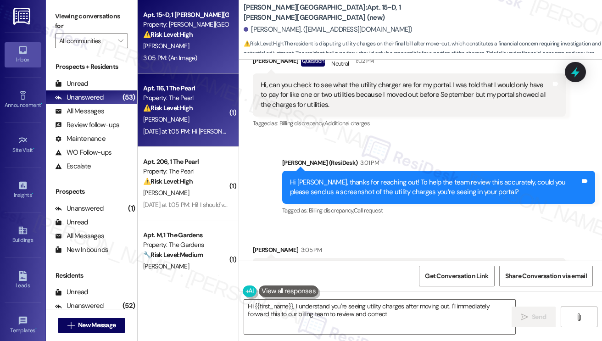
type textarea "Hi {{first_name}}, I understand you're seeing utility charges after moving out.…"
click at [196, 113] on div "⚠️ Risk Level: High The resident is requesting to use a late fee waiver due to …" at bounding box center [185, 108] width 85 height 10
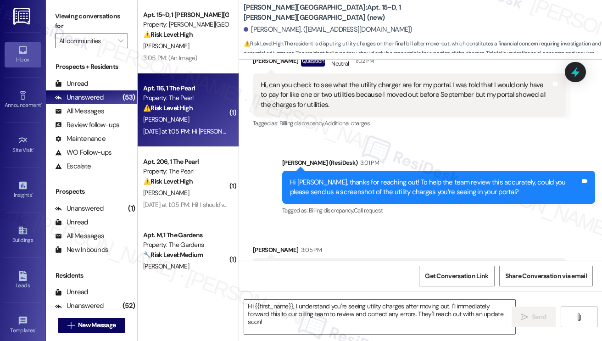
type textarea "Fetching suggested responses. Please feel free to read through the conversation…"
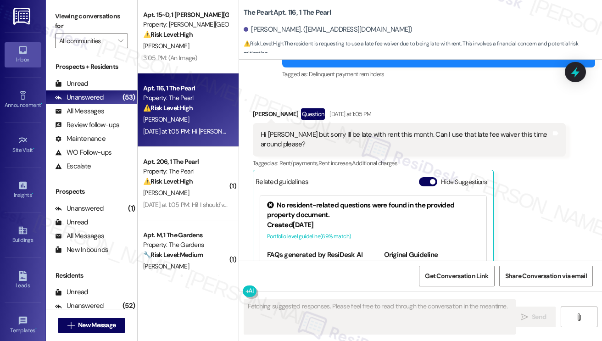
scroll to position [13340, 0]
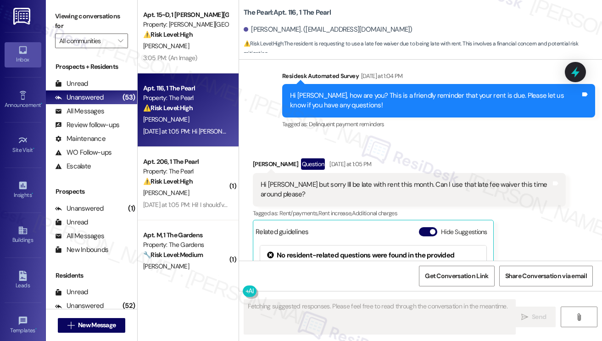
click at [323, 180] on div "Hi Sarah but sorry Ill be late with rent this month. Can I use that late fee wa…" at bounding box center [406, 190] width 291 height 20
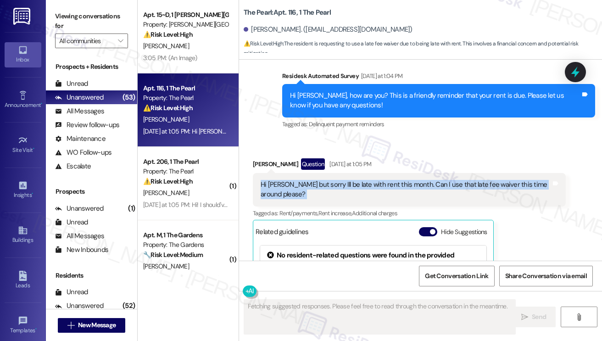
click at [323, 180] on div "Hi Sarah but sorry Ill be late with rent this month. Can I use that late fee wa…" at bounding box center [406, 190] width 291 height 20
click at [426, 180] on div "Hi Sarah but sorry Ill be late with rent this month. Can I use that late fee wa…" at bounding box center [406, 190] width 291 height 20
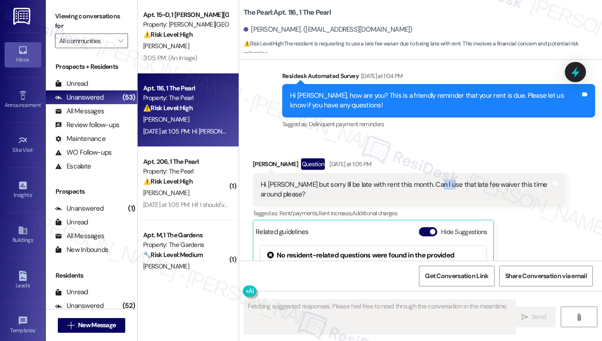
click at [426, 180] on div "Hi Sarah but sorry Ill be late with rent this month. Can I use that late fee wa…" at bounding box center [406, 190] width 291 height 20
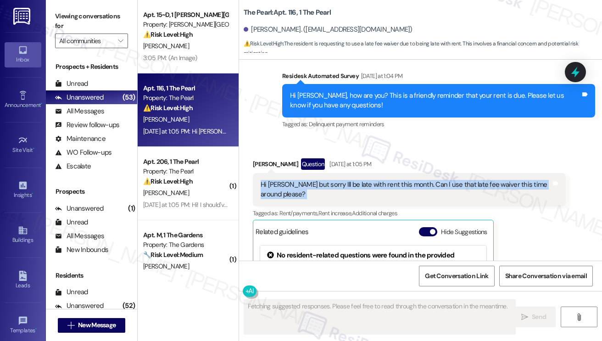
click at [426, 180] on div "Hi Sarah but sorry Ill be late with rent this month. Can I use that late fee wa…" at bounding box center [406, 190] width 291 height 20
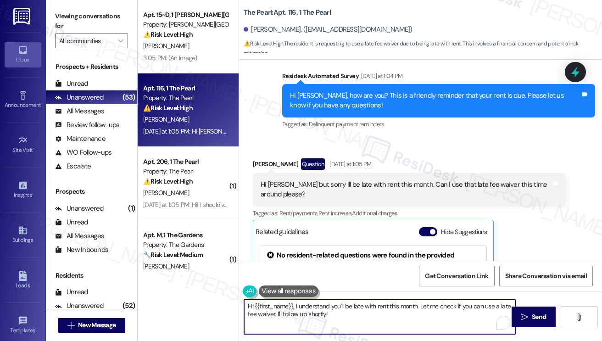
drag, startPoint x: 420, startPoint y: 306, endPoint x: 451, endPoint y: 321, distance: 34.7
click at [451, 321] on textarea "Hi {{first_name}}, I understand you'll be late with rent this month. Let me che…" at bounding box center [379, 317] width 271 height 34
click at [387, 319] on textarea "Hi {{first_name}}, I understand you'll be late with rent this month. Can you co…" at bounding box center [379, 317] width 271 height 34
click at [392, 313] on textarea "Hi {{first_name}}, I understand you'll be late with rent this month. Can you co…" at bounding box center [379, 317] width 271 height 34
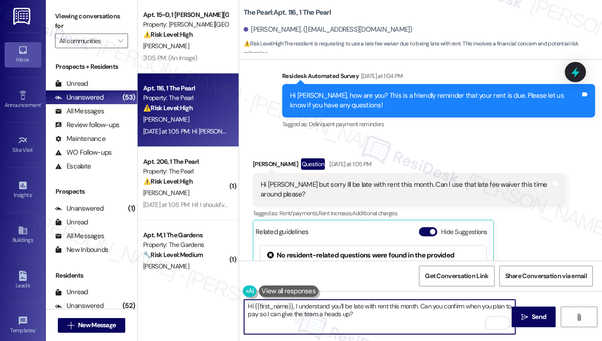
click at [392, 313] on textarea "Hi {{first_name}}, I understand you'll be late with rent this month. Can you co…" at bounding box center [379, 317] width 271 height 34
click at [415, 317] on textarea "Hi {{first_name}}, I understand you'll be late with rent this month. Can you co…" at bounding box center [379, 317] width 271 height 34
type textarea "Hi {{first_name}}, I understand you'll be late with rent this month. Can you co…"
drag, startPoint x: 523, startPoint y: 315, endPoint x: 515, endPoint y: 315, distance: 8.3
click at [523, 315] on icon "" at bounding box center [525, 317] width 7 height 7
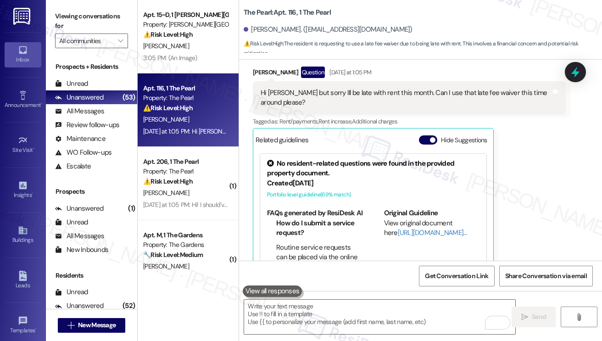
scroll to position [13600, 0]
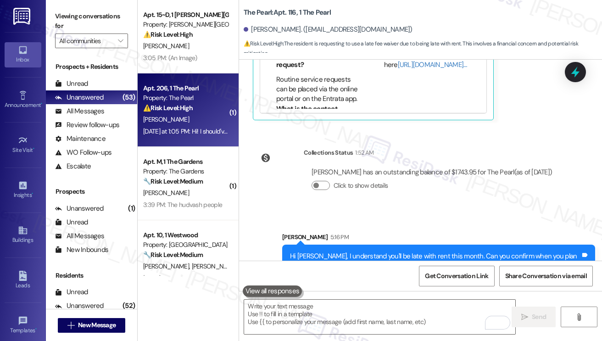
click at [214, 121] on div "M. Foote" at bounding box center [185, 119] width 87 height 11
type textarea "Fetching suggested responses. Please feel free to read through the conversation…"
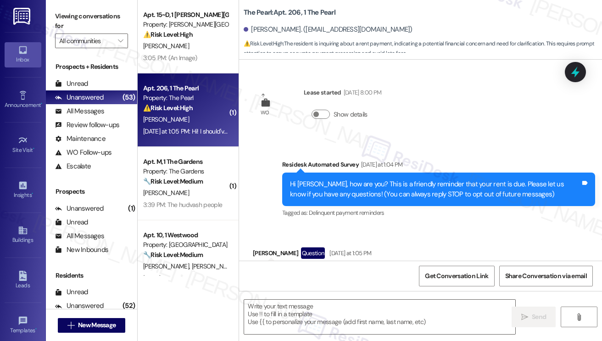
scroll to position [45, 0]
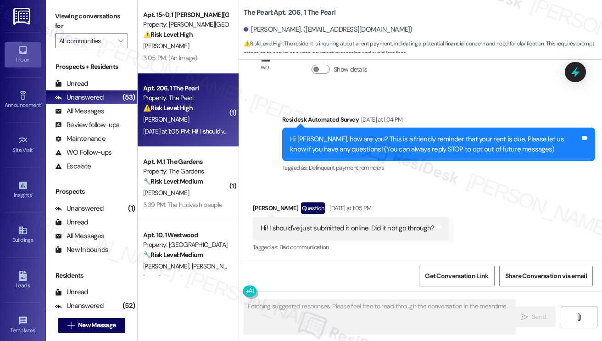
click at [347, 226] on div "Hi! I should've just submitted it online. Did it not go through?" at bounding box center [348, 229] width 174 height 10
click at [376, 142] on div "Hi Morgan, how are you? This is a friendly reminder that your rent is due. Plea…" at bounding box center [435, 145] width 291 height 20
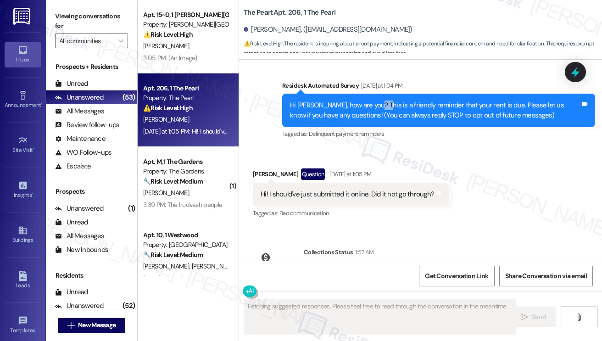
scroll to position [129, 0]
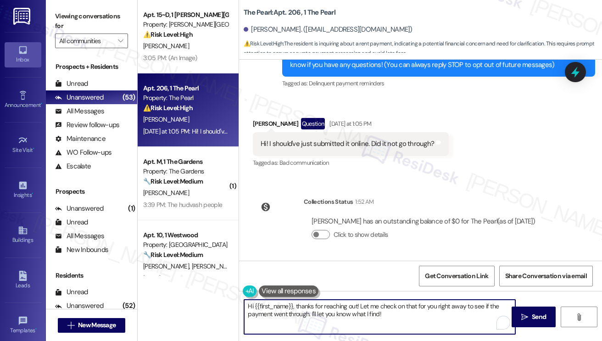
drag, startPoint x: 386, startPoint y: 314, endPoint x: 359, endPoint y: 306, distance: 28.3
click at [359, 306] on textarea "Hi {{first_name}}, thanks for reaching out! Let me check on that for you right …" at bounding box center [379, 317] width 271 height 34
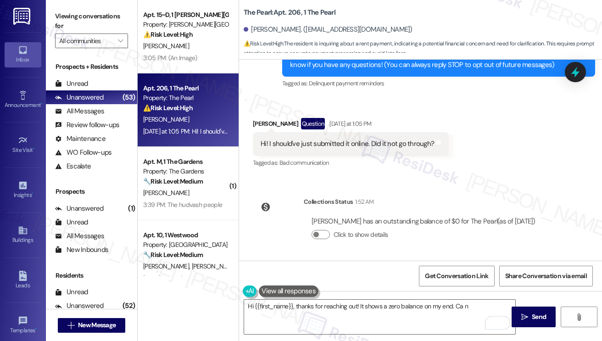
click at [67, 4] on div "Viewing conversations for All communities " at bounding box center [91, 28] width 91 height 57
click at [457, 309] on textarea "Hi {{first_name}}, thanks for reaching out! It shows a zero balance on my end. …" at bounding box center [379, 317] width 271 height 34
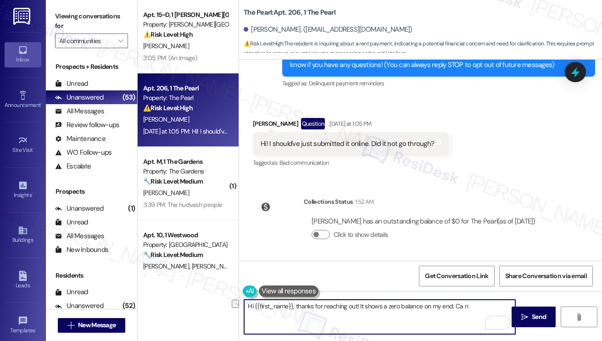
drag, startPoint x: 467, startPoint y: 306, endPoint x: 454, endPoint y: 307, distance: 12.5
click at [454, 307] on textarea "Hi {{first_name}}, thanks for reaching out! It shows a zero balance on my end. …" at bounding box center [379, 317] width 271 height 34
paste textarea "has the payment already been reflected in your portal?"
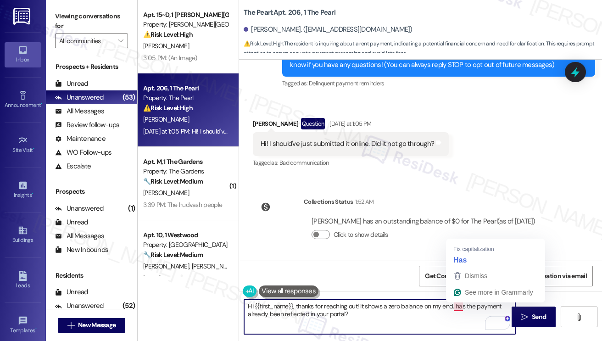
click at [457, 306] on textarea "Hi {{first_name}}, thanks for reaching out! It shows a zero balance on my end. …" at bounding box center [379, 317] width 271 height 34
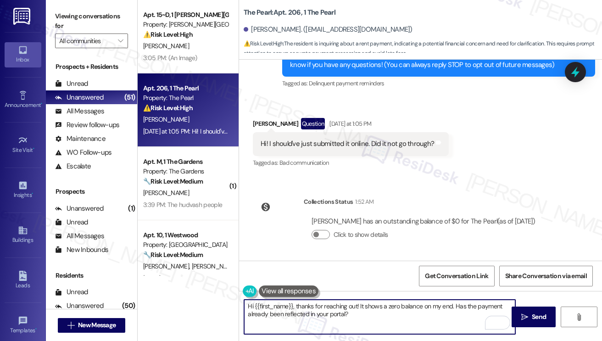
drag, startPoint x: 434, startPoint y: 313, endPoint x: 460, endPoint y: 319, distance: 27.2
click at [434, 313] on textarea "Hi {{first_name}}, thanks for reaching out! It shows a zero balance on my end. …" at bounding box center [379, 317] width 271 height 34
type textarea "Hi {{first_name}}, thanks for reaching out! It shows a zero balance on my end. …"
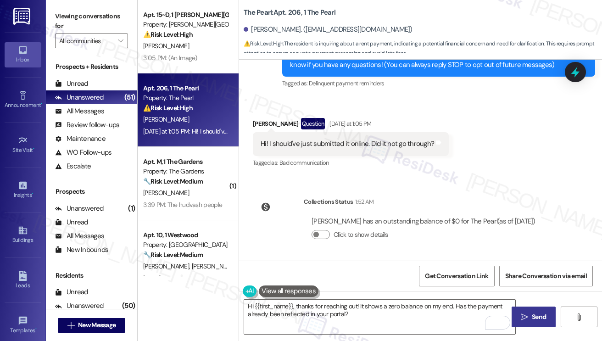
click at [534, 319] on span "Send" at bounding box center [539, 317] width 14 height 10
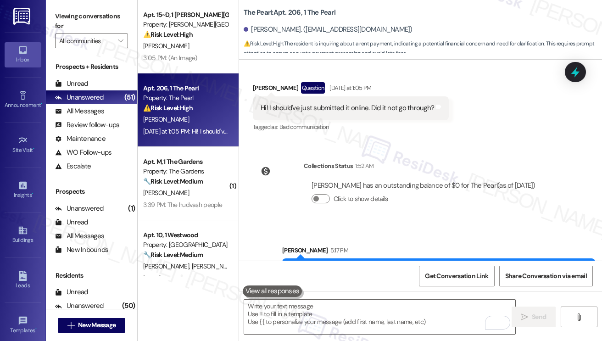
scroll to position [203, 0]
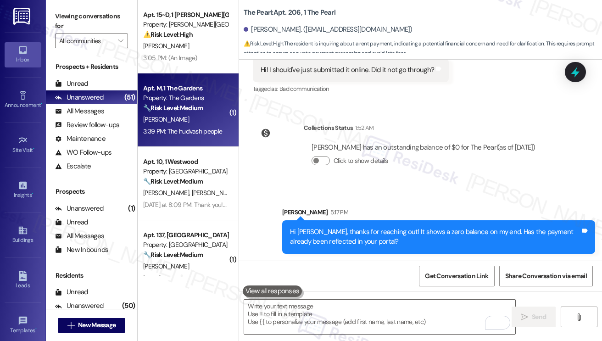
click at [186, 100] on div "Property: The Gardens" at bounding box center [185, 98] width 85 height 10
type textarea "Fetching suggested responses. Please feel free to read through the conversation…"
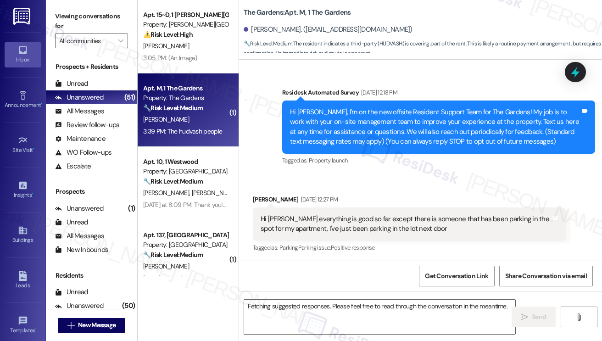
scroll to position [7254, 0]
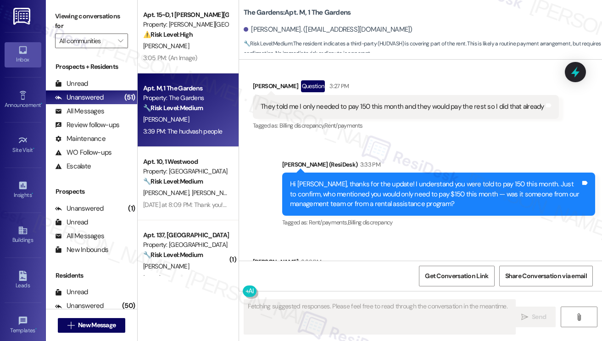
click at [349, 173] on div "Hi John, thanks for the update! I understand you were told to pay 150 this mont…" at bounding box center [438, 194] width 313 height 43
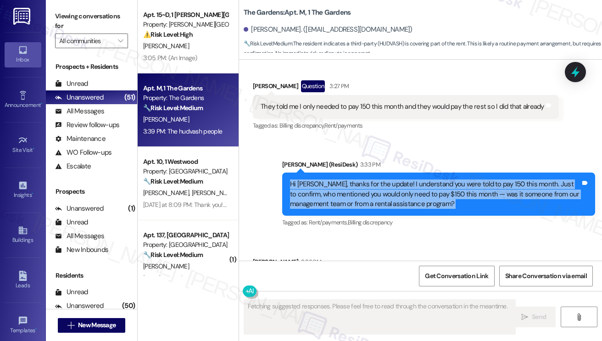
click at [349, 173] on div "Hi John, thanks for the update! I understand you were told to pay 150 this mont…" at bounding box center [438, 194] width 313 height 43
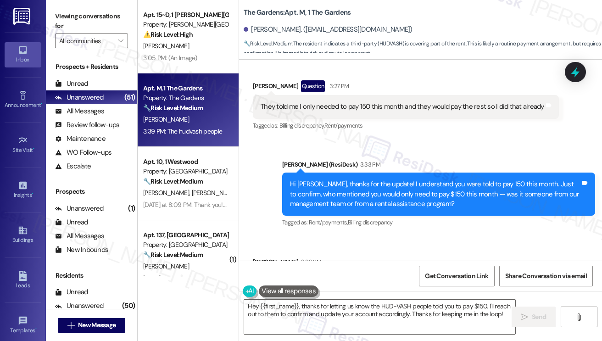
click at [277, 277] on div "The hudvash people" at bounding box center [290, 282] width 59 height 10
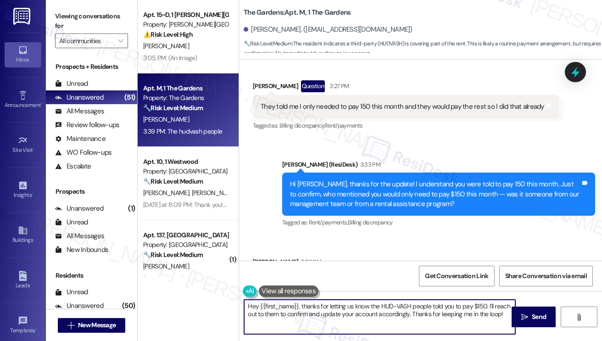
click at [378, 304] on textarea "Hey {{first_name}}, thanks for letting us know the HUD-VASH people told you to …" at bounding box center [379, 317] width 271 height 34
click at [478, 310] on textarea "Hey {{first_name}}, thanks for letting us know the HUD-VASH people told you to …" at bounding box center [379, 317] width 271 height 34
drag, startPoint x: 487, startPoint y: 306, endPoint x: 241, endPoint y: 306, distance: 246.1
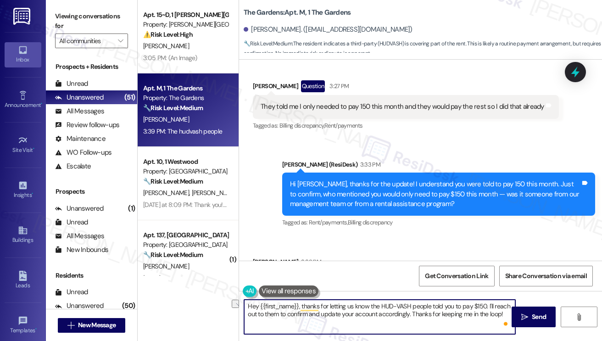
click at [241, 306] on div "Hey {{first_name}}, thanks for letting us know the HUD-VASH people told you to …" at bounding box center [375, 316] width 272 height 35
drag, startPoint x: 414, startPoint y: 314, endPoint x: 227, endPoint y: 303, distance: 186.7
click at [227, 303] on div "Apt. 15~D, 1 Taylor Heights (new) Property: Taylor Heights ⚠️ Risk Level: High …" at bounding box center [370, 170] width 465 height 341
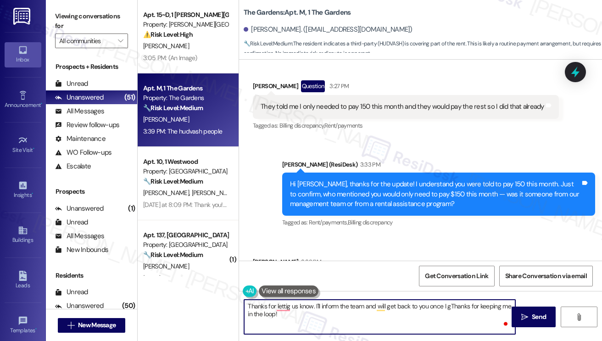
type textarea "Thanks for lettig us know. I'll inform the team and will get back to you once I…"
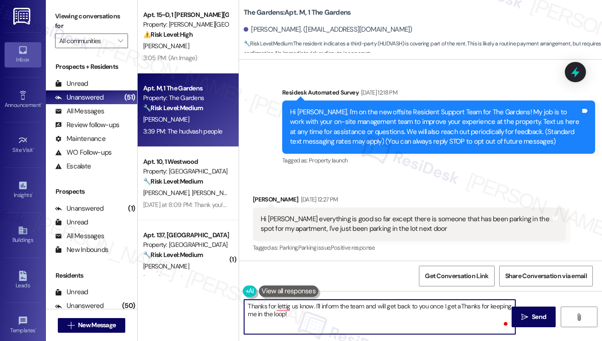
scroll to position [7254, 0]
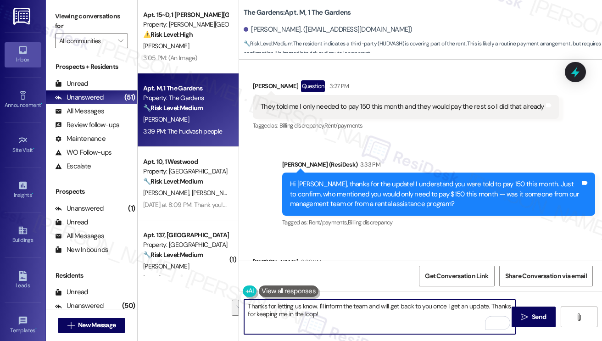
drag, startPoint x: 344, startPoint y: 317, endPoint x: 488, endPoint y: 300, distance: 145.1
click at [488, 300] on textarea "Thanks for letting us know. I'll inform the team and will get back to you once …" at bounding box center [379, 317] width 271 height 34
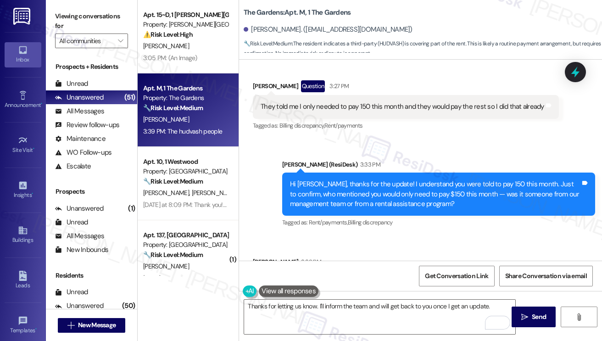
click at [261, 257] on div "John Kinsaul 3:39 PM" at bounding box center [294, 263] width 82 height 13
copy div "John"
click at [316, 306] on textarea "Thanks for letting us know. I'll inform the team and will get back to you once …" at bounding box center [379, 317] width 271 height 34
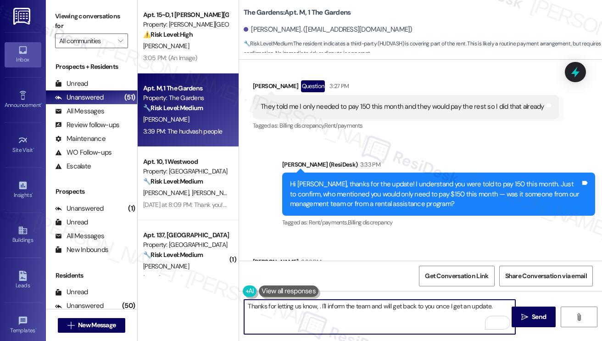
paste textarea "John"
type textarea "Thanks for letting us know, John. I'll inform the team and will get back to you…"
click at [400, 236] on div "Received via SMS John Kinsaul 3:39 PM The hudvash people Tags and notes" at bounding box center [420, 268] width 363 height 64
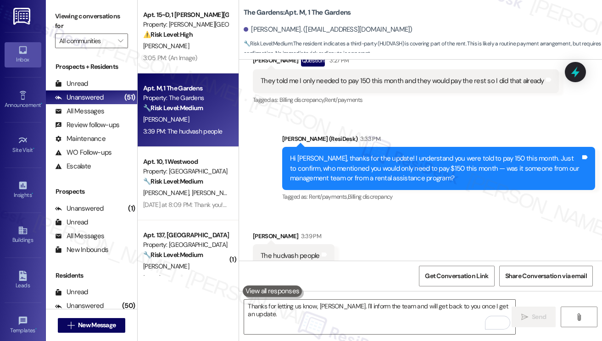
scroll to position [7318, 0]
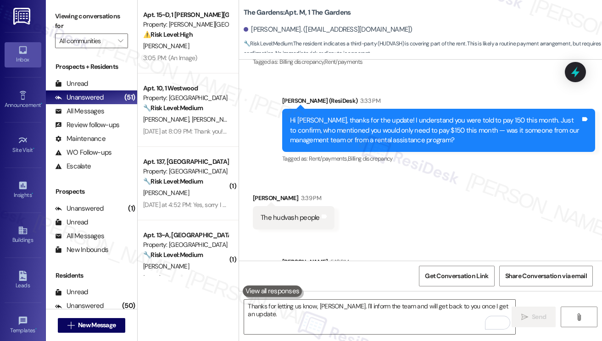
click at [415, 116] on div "Hi John, thanks for the update! I understand you were told to pay 150 this mont…" at bounding box center [435, 130] width 291 height 29
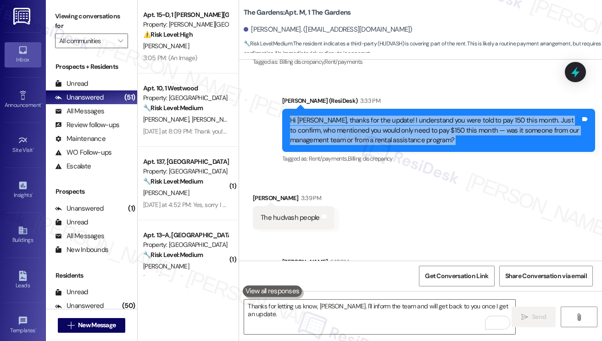
click at [415, 116] on div "Hi John, thanks for the update! I understand you were told to pay 150 this mont…" at bounding box center [435, 130] width 291 height 29
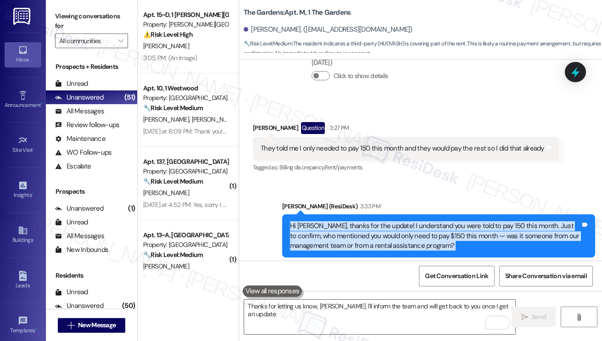
scroll to position [7181, 0]
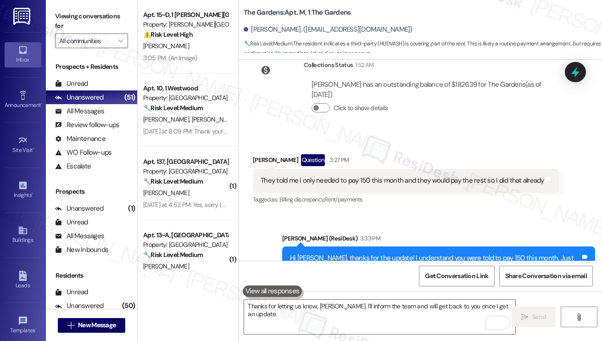
click at [488, 170] on div "Received via SMS John Kinsaul Question 3:27 PM They told me I only needed to pa…" at bounding box center [406, 180] width 320 height 66
click at [427, 176] on div "They told me I only needed to pay 150 this month and they would pay the rest so…" at bounding box center [403, 181] width 284 height 10
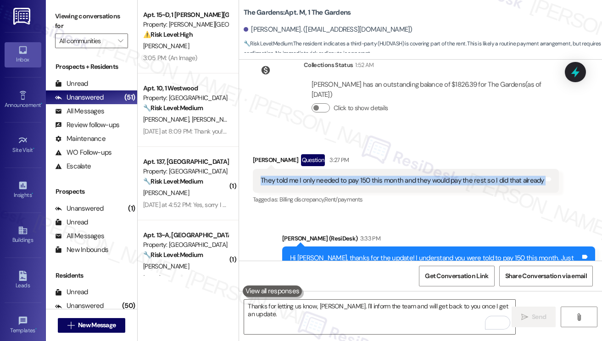
click at [427, 176] on div "They told me I only needed to pay 150 this month and they would pay the rest so…" at bounding box center [403, 181] width 284 height 10
copy div "They told me I only needed to pay 150 this month and they would pay the rest so…"
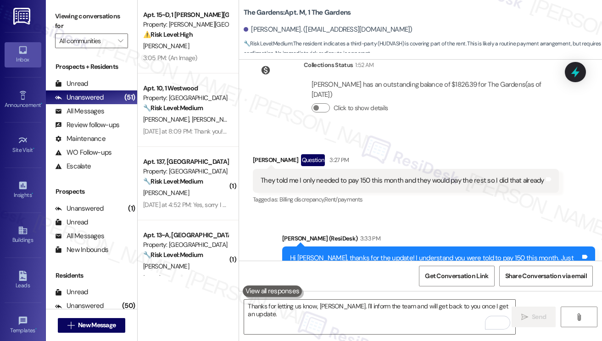
click at [62, 15] on label "Viewing conversations for" at bounding box center [91, 21] width 73 height 24
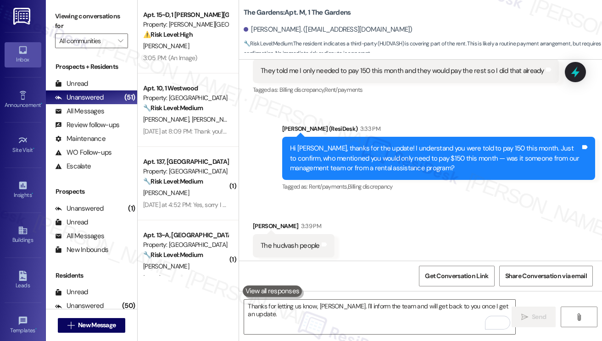
scroll to position [7318, 0]
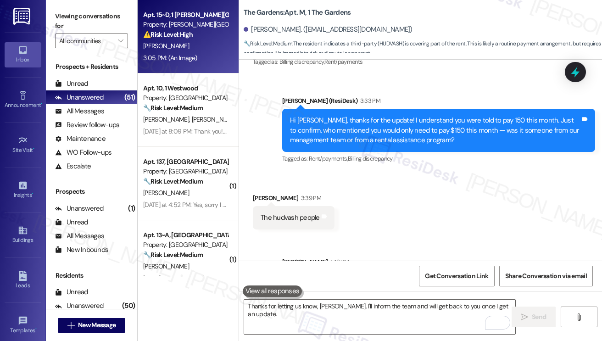
drag, startPoint x: 59, startPoint y: 10, endPoint x: 182, endPoint y: 54, distance: 130.7
click at [59, 10] on label "Viewing conversations for" at bounding box center [91, 21] width 73 height 24
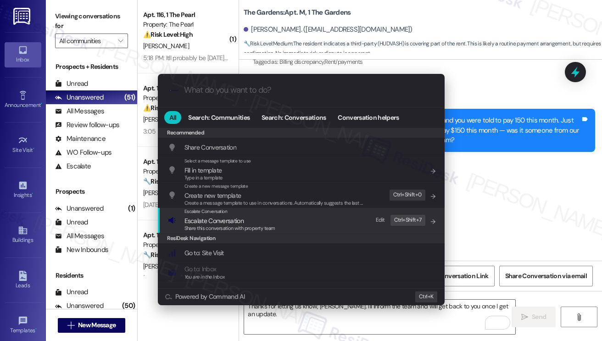
click at [299, 214] on div "Escalate Conversation Escalate Conversation Share this conversation with proper…" at bounding box center [302, 220] width 269 height 25
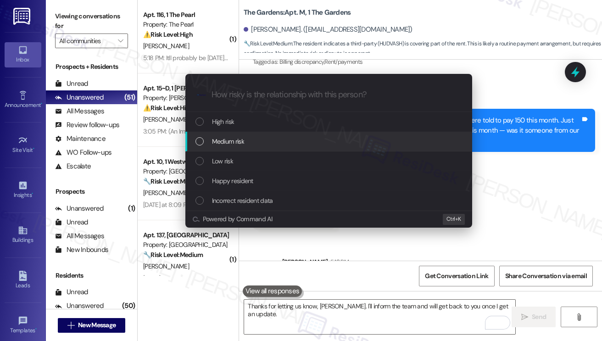
click at [250, 145] on div "Medium risk" at bounding box center [330, 141] width 269 height 10
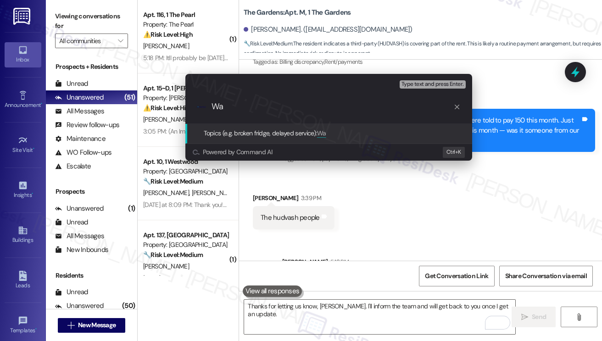
type input "W"
type input "J"
type input "h"
type input "J"
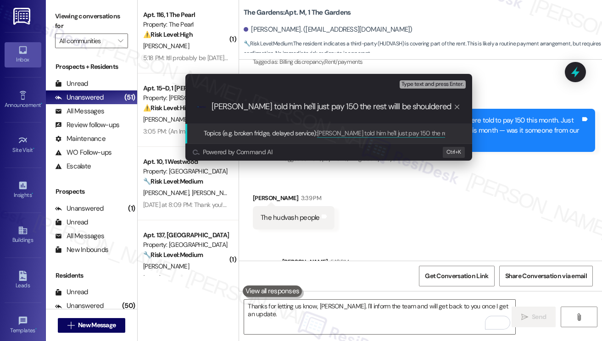
scroll to position [0, 2]
click at [365, 109] on input "HudVash told him he'll just pay 150 the rest willl be shouldered by them" at bounding box center [333, 107] width 242 height 10
click at [398, 109] on input "HudVash told him he'll just pay 150 the rest willl be shouldered by them" at bounding box center [333, 107] width 242 height 10
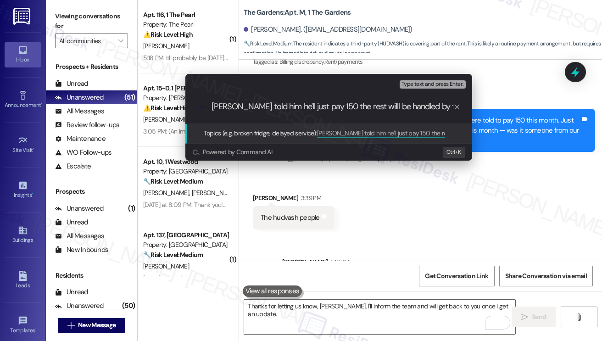
click at [370, 109] on input "HudVash told him he'll just pay 150 the rest willl be handled by them" at bounding box center [333, 107] width 242 height 10
drag, startPoint x: 370, startPoint y: 109, endPoint x: 386, endPoint y: 115, distance: 17.4
click at [386, 115] on div ".cls-1{fill:#0a055f;}.cls-2{fill:#0cc4c4;} resideskLogoBlueOrange HudVash told …" at bounding box center [328, 106] width 287 height 33
click at [386, 108] on input "HudVash told him he'll just pay 150 the rest willl be handled by them" at bounding box center [333, 107] width 242 height 10
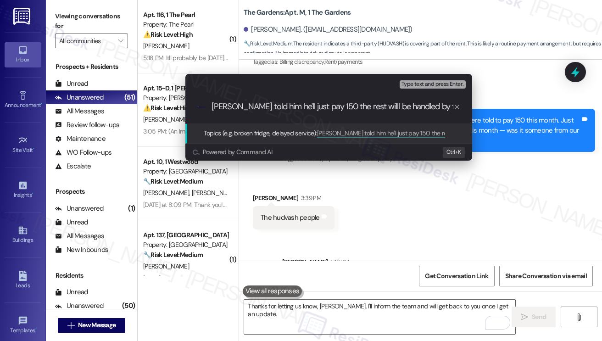
click at [386, 108] on input "HudVash told him he'll just pay 150 the rest willl be handled by them" at bounding box center [333, 107] width 242 height 10
click at [364, 106] on input "HudVash told him he'll just pay 150 the rest willl be handled by them" at bounding box center [333, 107] width 242 height 10
type input "HudVash told him he'll just pay 150 the rest will be handled by them"
click at [332, 105] on input "HudVash told him he'll just pay 150 the rest will be handled by them" at bounding box center [333, 107] width 242 height 10
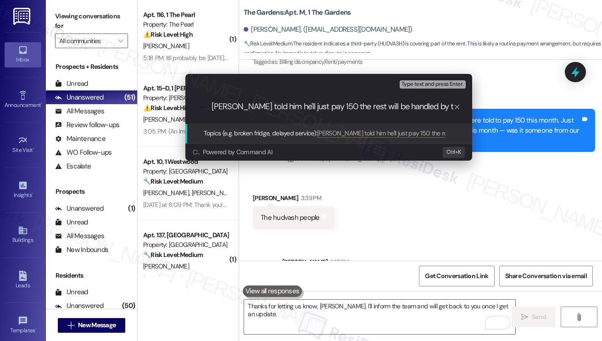
click at [391, 107] on input "HudVash told him he'll just pay 150 the rest will be handled by them" at bounding box center [333, 107] width 242 height 10
click at [291, 102] on input "HudVash told him he'll just pay 150 the rest will be handled by them" at bounding box center [333, 107] width 242 height 10
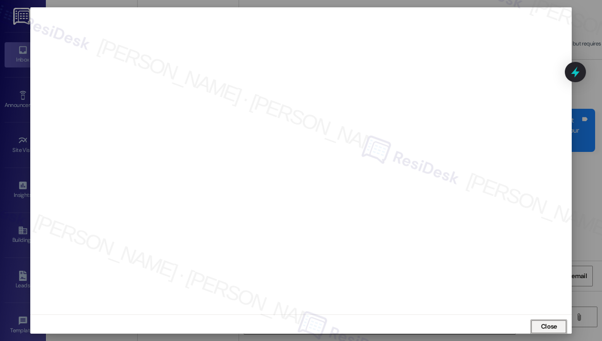
click at [537, 327] on button "Close" at bounding box center [549, 327] width 37 height 15
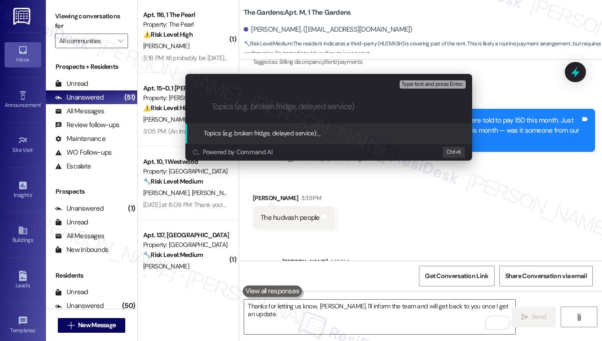
paste input "HudVash told him he'll just pay 150 the rest will be handled by them"
type input "HudVash told him he'll just pay 150 the rest will be handled by them"
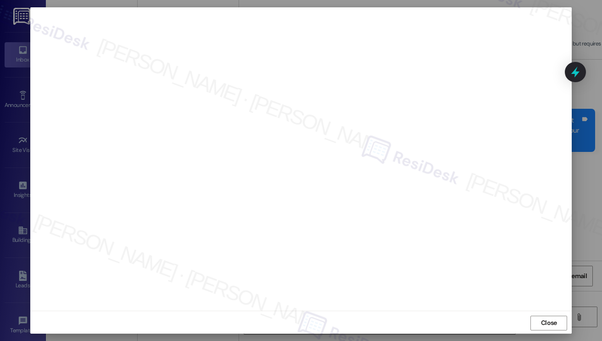
scroll to position [5, 0]
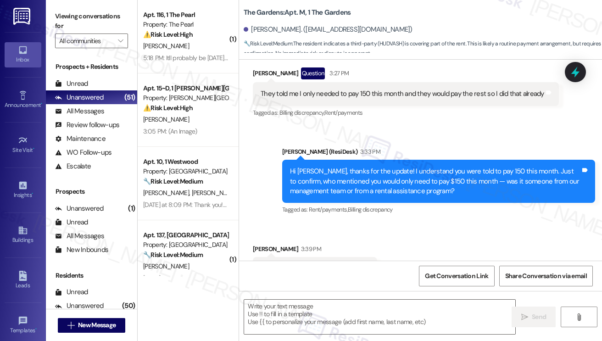
type textarea "Fetching suggested responses. Please feel free to read through the conversation…"
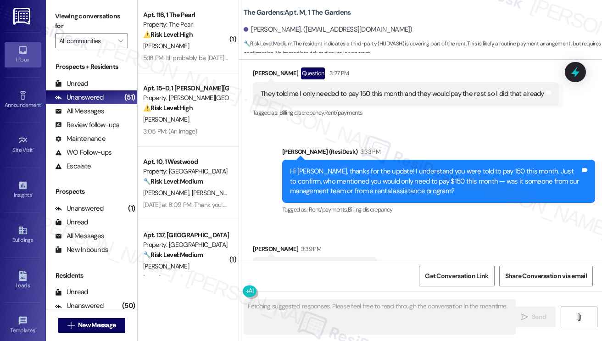
scroll to position [7345, 0]
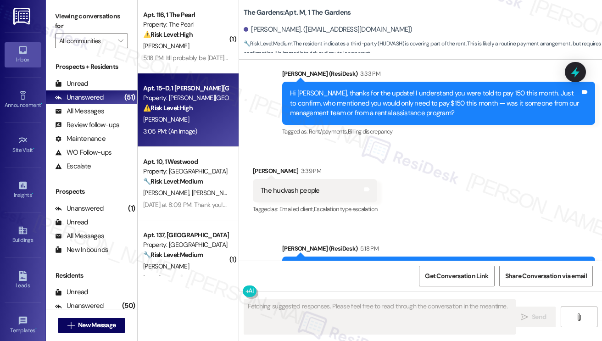
click at [197, 108] on div "⚠️ Risk Level: High The resident is disputing utility charges on their final bi…" at bounding box center [185, 108] width 85 height 10
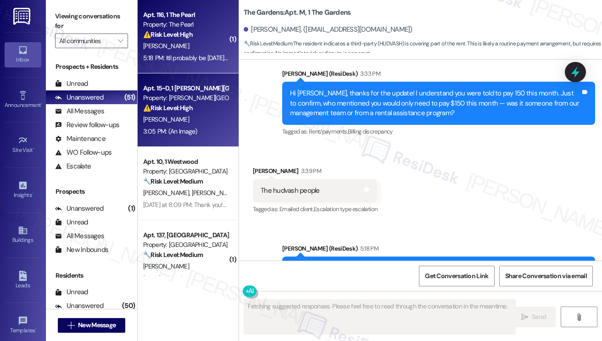
click at [190, 49] on div "J. Arnold" at bounding box center [185, 45] width 87 height 11
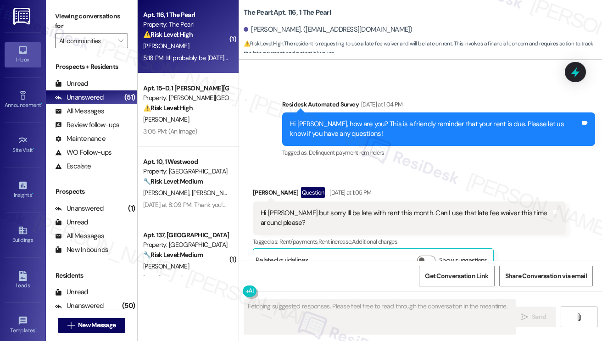
scroll to position [13554, 0]
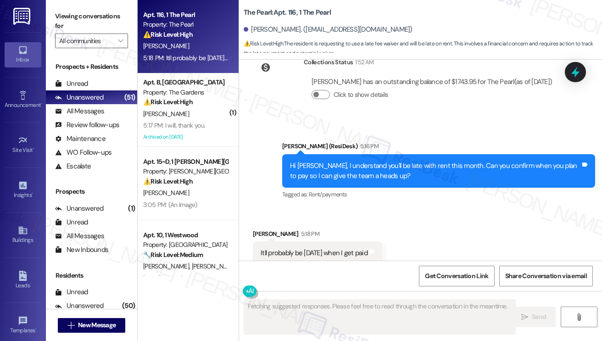
click at [362, 248] on div "Itll probably be next friday when I get paid" at bounding box center [314, 253] width 107 height 10
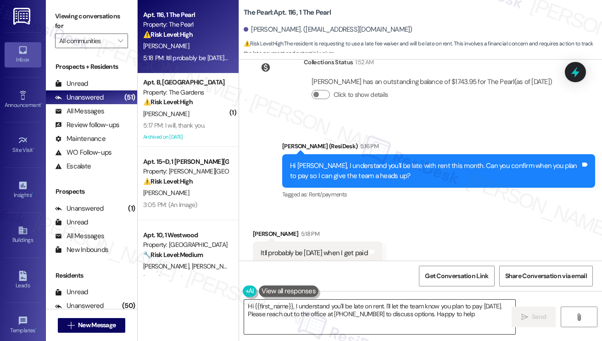
type textarea "Hi {{first_name}}, I understand you'll be late on rent. I'll let the team know …"
click at [358, 308] on textarea "Hi {{first_name}}, I understand you'll be late on rent. I'll let the team know …" at bounding box center [379, 317] width 271 height 34
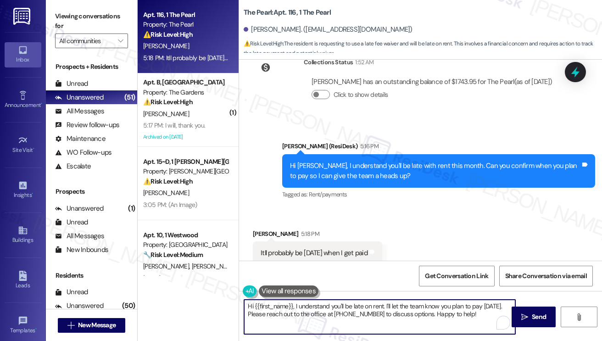
click at [358, 308] on textarea "Hi {{first_name}}, I understand you'll be late on rent. I'll let the team know …" at bounding box center [379, 317] width 271 height 34
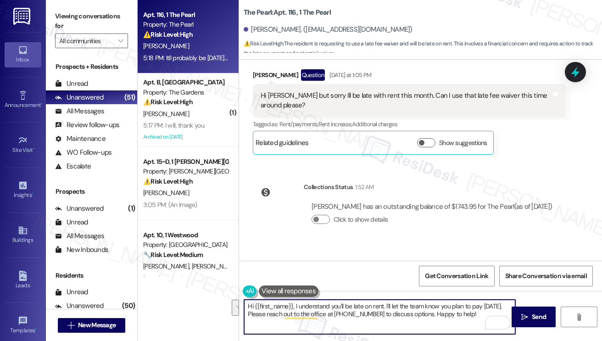
scroll to position [13371, 0]
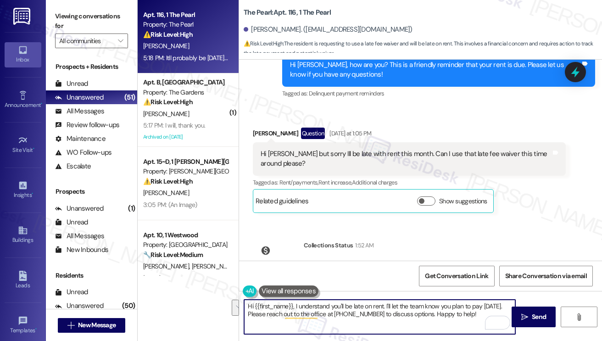
click at [417, 196] on button "Show suggestions" at bounding box center [426, 200] width 18 height 9
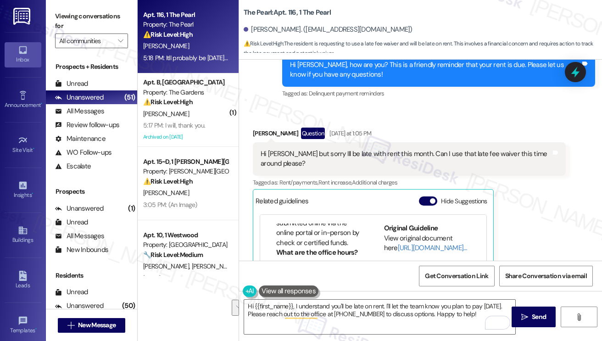
scroll to position [224, 0]
click at [398, 243] on link "http://res.cl…" at bounding box center [432, 247] width 69 height 9
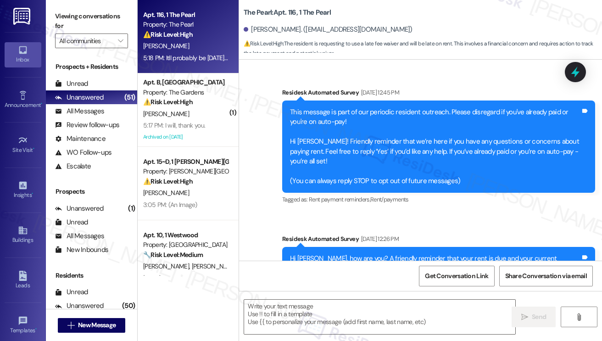
scroll to position [0, 0]
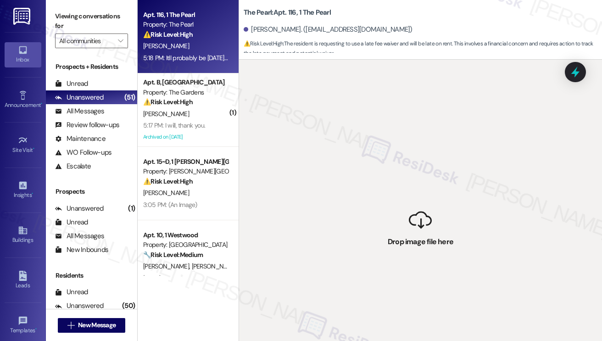
drag, startPoint x: 70, startPoint y: 13, endPoint x: 84, endPoint y: 20, distance: 15.6
click at [70, 13] on label "Viewing conversations for" at bounding box center [91, 21] width 73 height 24
drag, startPoint x: 400, startPoint y: 218, endPoint x: 337, endPoint y: 56, distance: 173.8
click at [332, 52] on div "The Pearl: Apt. 116, 1 The Pearl Jeremy Arnold. (mr.arnoldjeremydude@gmail.com)…" at bounding box center [421, 170] width 364 height 341
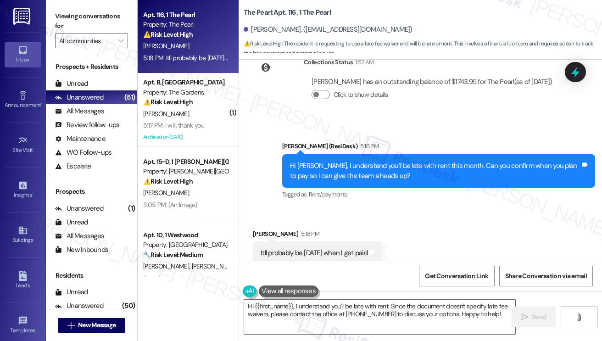
scroll to position [13554, 0]
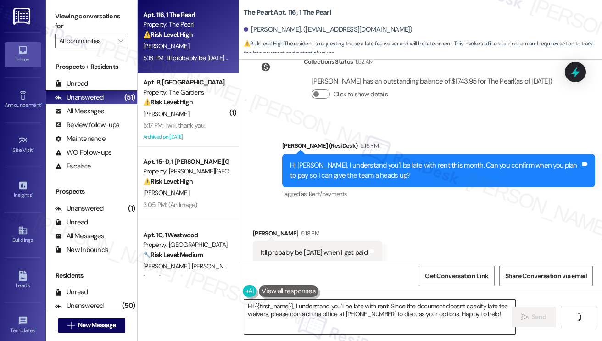
click at [362, 314] on textarea "Hi {{first_name}}, I understand you'll be late with rent. Since the document do…" at bounding box center [379, 317] width 271 height 34
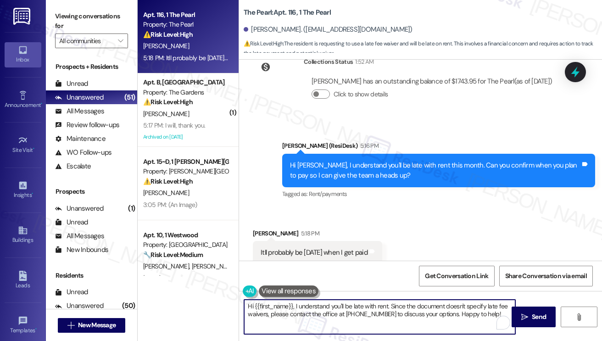
click at [362, 314] on textarea "Hi {{first_name}}, I understand you'll be late with rent. Since the document do…" at bounding box center [379, 317] width 271 height 34
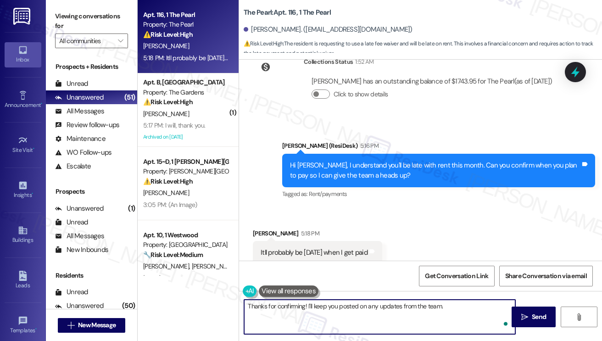
click at [474, 309] on textarea "Thanks for confirming! I'll keep you posted on any updates from the team." at bounding box center [379, 317] width 271 height 34
type textarea "Thanks for confirming! I'll keep you posted on any updates from the team. Let m…"
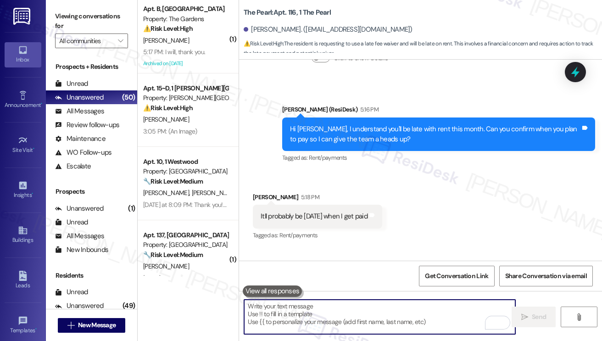
scroll to position [13628, 0]
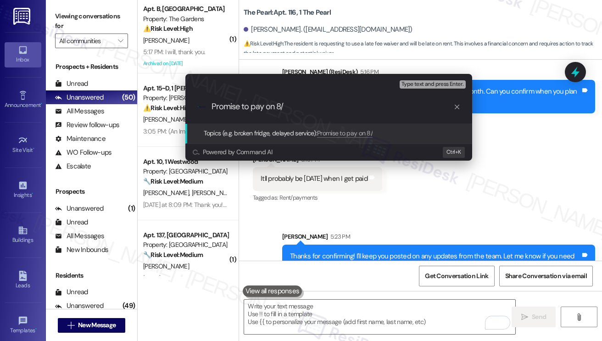
click at [280, 108] on input "Promise to pay on 8/" at bounding box center [333, 107] width 242 height 10
type input "Promise to pay on 9/12"
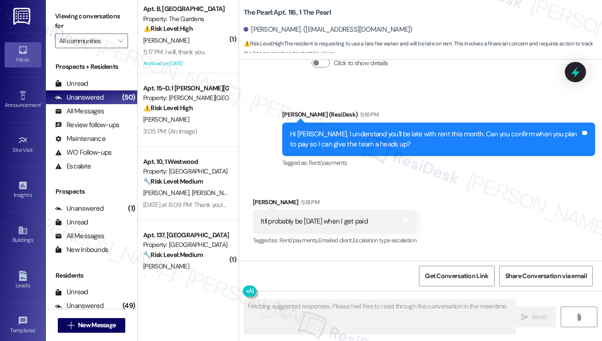
scroll to position [13642, 0]
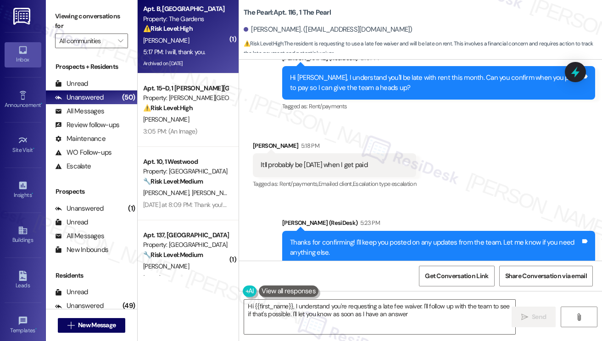
type textarea "Hi {{first_name}}, I understand you're requesting a late fee waiver. I'll follo…"
click at [168, 45] on div "E. Armejo" at bounding box center [185, 40] width 87 height 11
type textarea "Fetching suggested responses. Please feel free to read through the conversation…"
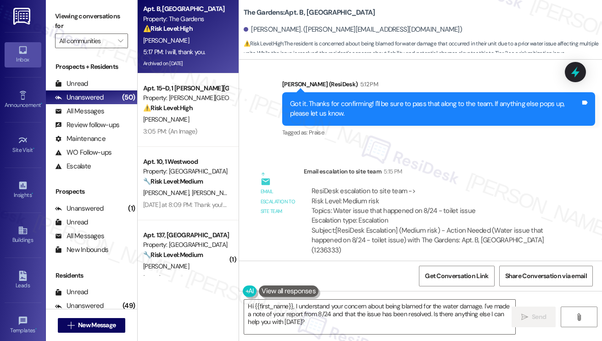
scroll to position [17264, 0]
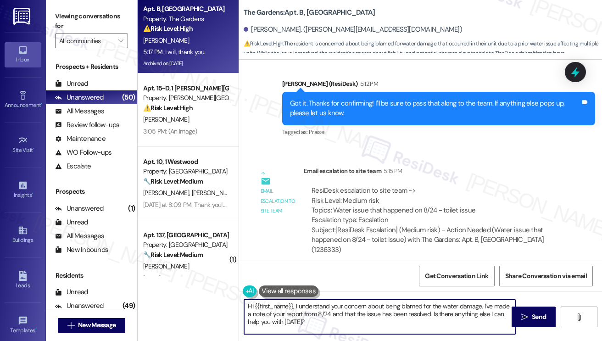
click at [309, 314] on textarea "Hi {{first_name}}, I understand your concern about being blamed for the water d…" at bounding box center [379, 317] width 271 height 34
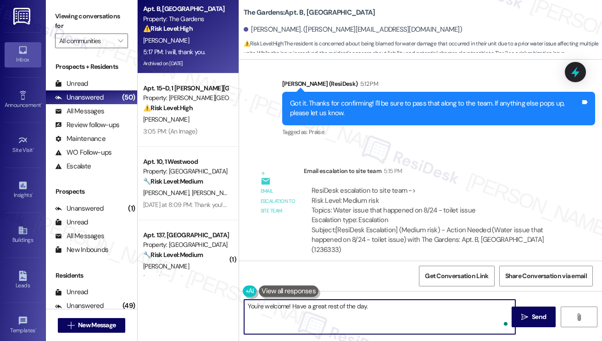
type textarea "You're welcome! Have a great rest of the day."
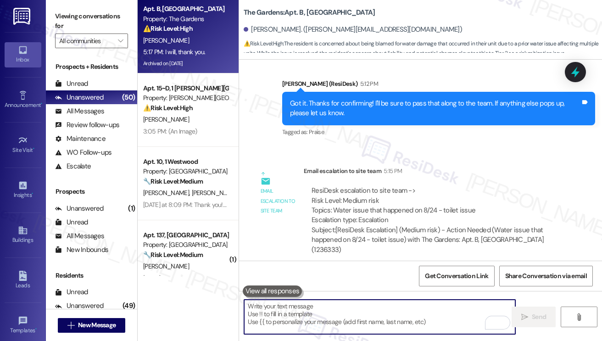
scroll to position [17263, 0]
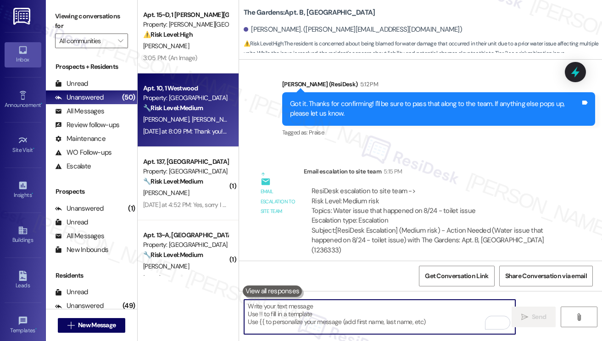
click at [202, 119] on div "T. Schombert L. Hall" at bounding box center [185, 119] width 87 height 11
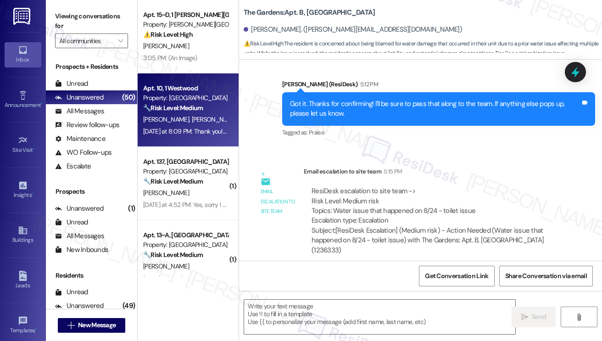
type textarea "Fetching suggested responses. Please feel free to read through the conversation…"
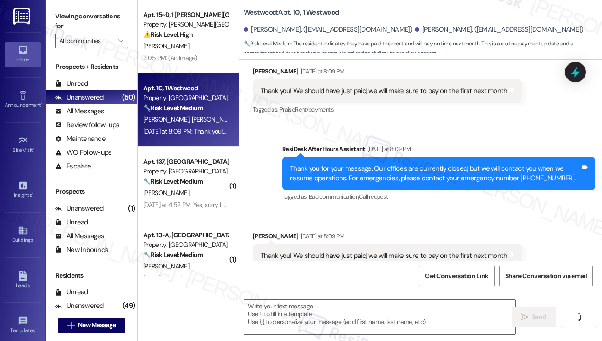
type textarea "Fetching suggested responses. Please feel free to read through the conversation…"
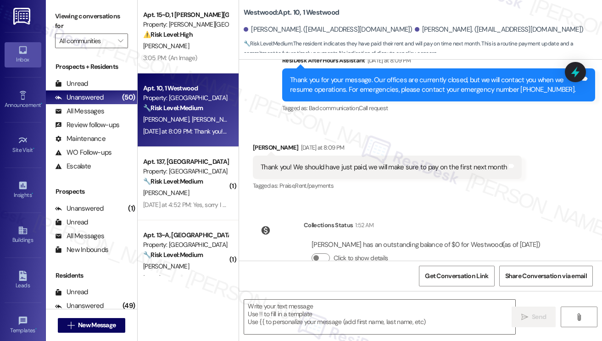
scroll to position [303, 0]
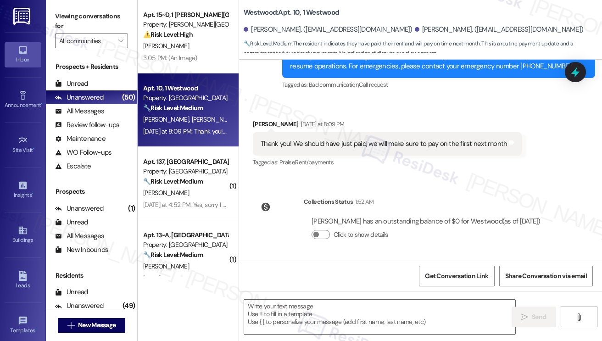
click at [334, 139] on div "Thank you! We should have just paid, we will make sure to pay on the first next…" at bounding box center [384, 144] width 247 height 10
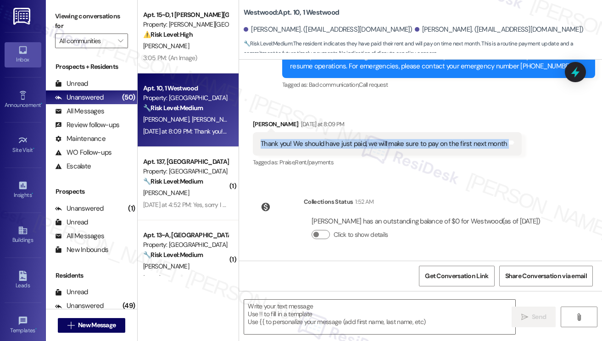
click at [334, 139] on div "Thank you! We should have just paid, we will make sure to pay on the first next…" at bounding box center [384, 144] width 247 height 10
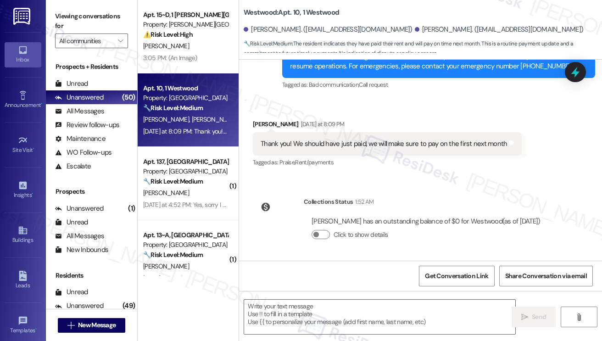
drag, startPoint x: 51, startPoint y: 22, endPoint x: 75, endPoint y: 31, distance: 25.1
click at [51, 22] on div "Viewing conversations for All communities " at bounding box center [91, 28] width 91 height 57
click at [64, 25] on label "Viewing conversations for" at bounding box center [91, 21] width 73 height 24
click at [326, 299] on div at bounding box center [380, 316] width 272 height 35
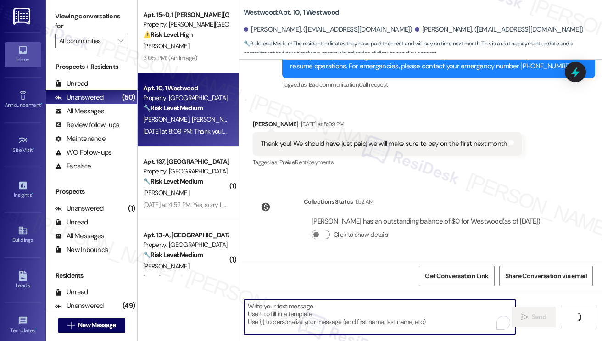
click at [320, 304] on textarea "To enrich screen reader interactions, please activate Accessibility in Grammarl…" at bounding box center [379, 317] width 271 height 34
paste textarea "Hi {{first_name}}, thanks for the heads up! If you have questions or concerns, …"
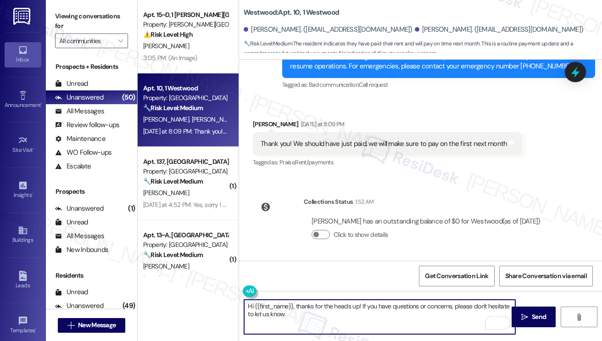
click at [263, 119] on div "Leah Hall Yesterday at 8:09 PM" at bounding box center [387, 125] width 269 height 13
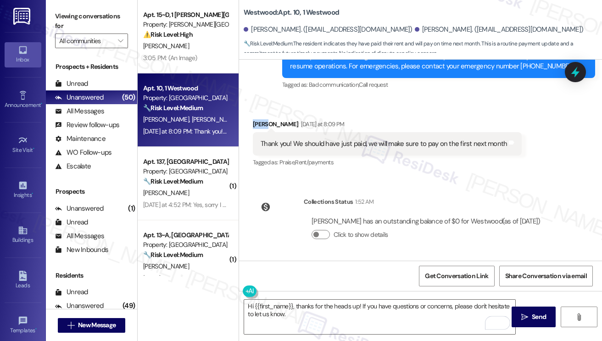
click at [263, 119] on div "Leah Hall Yesterday at 8:09 PM" at bounding box center [387, 125] width 269 height 13
copy div "Leah"
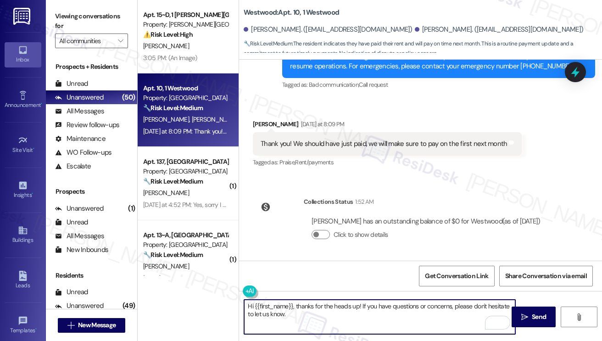
drag, startPoint x: 292, startPoint y: 306, endPoint x: 255, endPoint y: 303, distance: 36.8
click at [255, 303] on textarea "Hi {{first_name}}, thanks for the heads up! If you have questions or concerns, …" at bounding box center [379, 317] width 271 height 34
paste textarea "Leah"
type textarea "Hi Leah, thanks for the heads up! If you have questions or concerns, please don…"
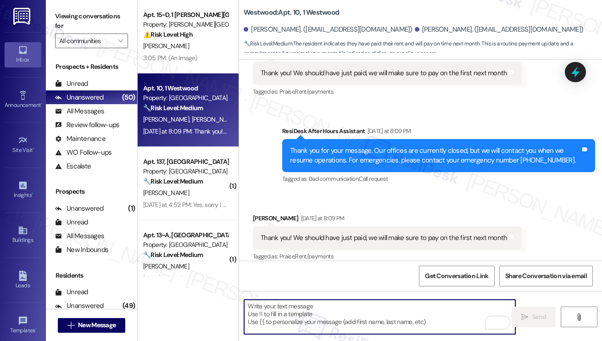
scroll to position [208, 0]
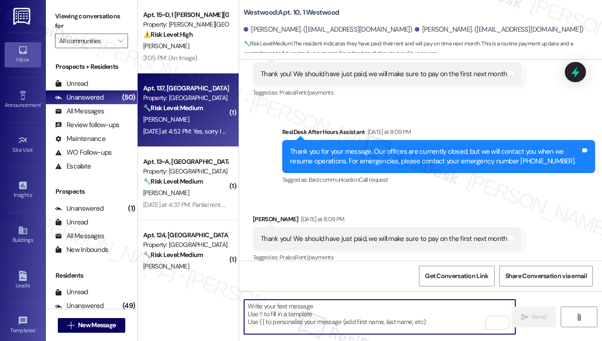
click at [215, 126] on div "Yesterday at 4:52 PM: Yes, sorry I will pay it right now. I was waiting for the…" at bounding box center [185, 131] width 87 height 11
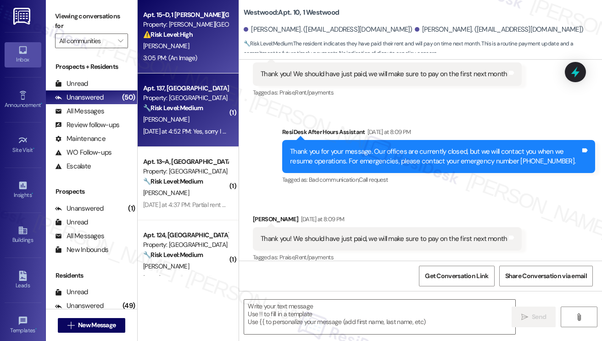
type textarea "Fetching suggested responses. Please feel free to read through the conversation…"
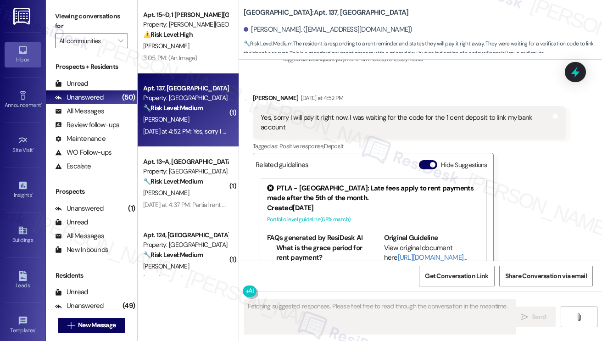
scroll to position [103, 0]
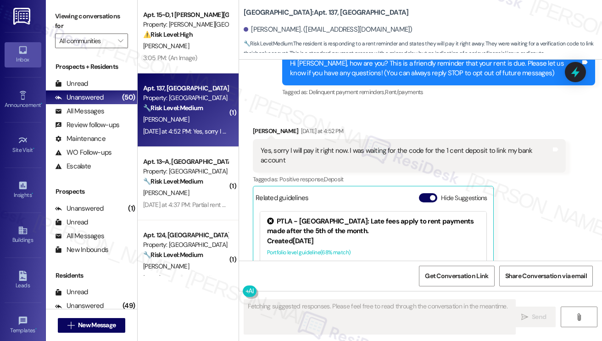
click at [313, 151] on div "Yes, sorry I will pay it right now. I was waiting for the code for the 1 cent d…" at bounding box center [406, 156] width 291 height 20
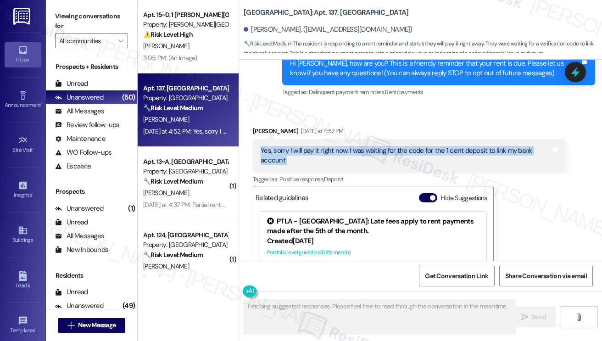
click at [313, 151] on div "Yes, sorry I will pay it right now. I was waiting for the code for the 1 cent d…" at bounding box center [406, 156] width 291 height 20
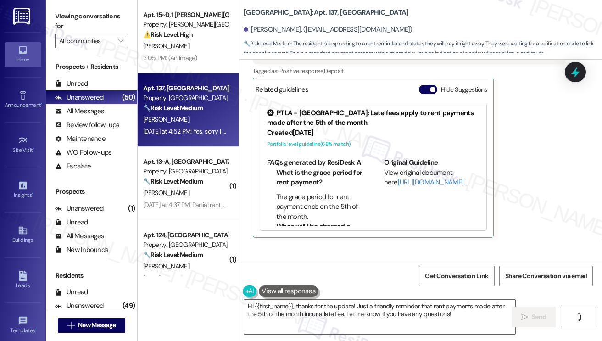
scroll to position [289, 0]
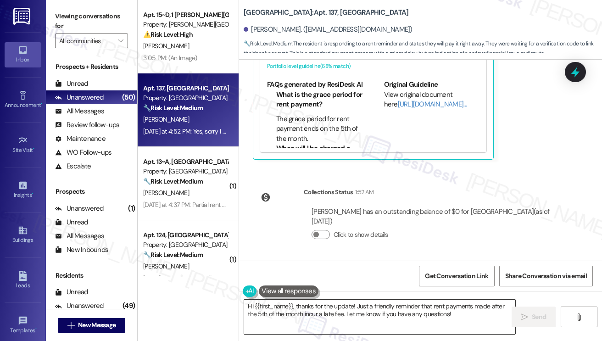
click at [363, 306] on textarea "Hi {{first_name}}, thanks for the update! Just a friendly reminder that rent pa…" at bounding box center [379, 317] width 271 height 34
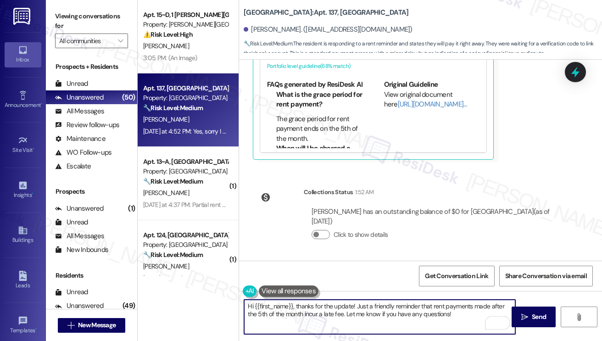
drag, startPoint x: 344, startPoint y: 314, endPoint x: 358, endPoint y: 298, distance: 20.8
click at [358, 298] on div "Hi {{first_name}}, thanks for the update! Just a friendly reminder that rent pa…" at bounding box center [420, 325] width 363 height 69
type textarea "Hi {{first_name}}, thanks for the update! Let me know if you have any questions!"
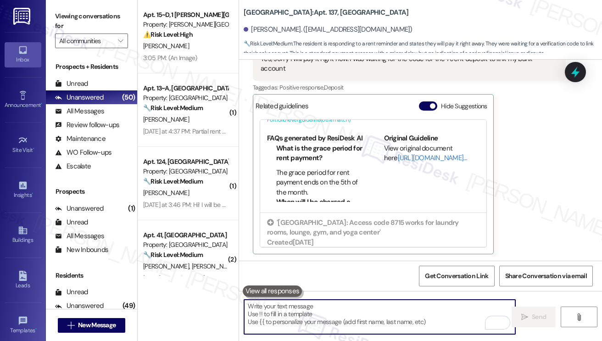
scroll to position [58, 0]
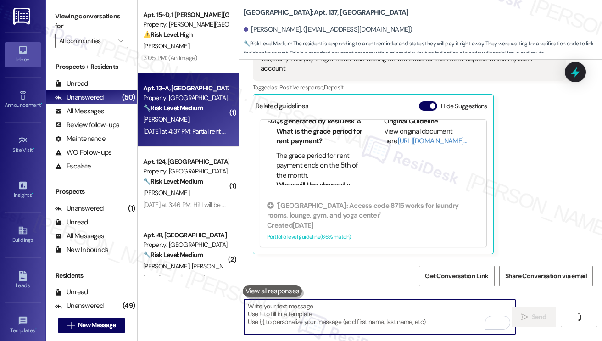
click at [204, 124] on div "A. Richards" at bounding box center [185, 119] width 87 height 11
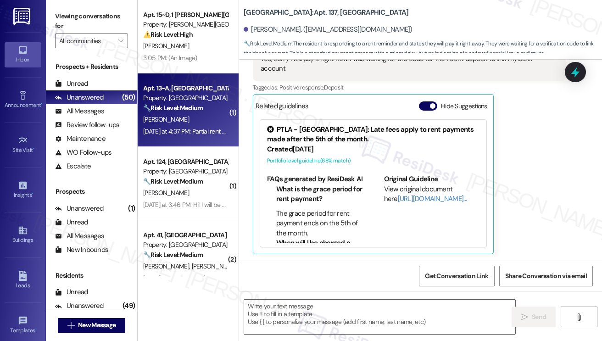
type textarea "Fetching suggested responses. Please feel free to read through the conversation…"
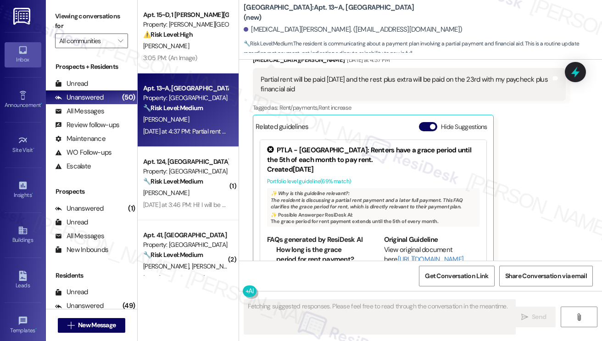
scroll to position [9248, 0]
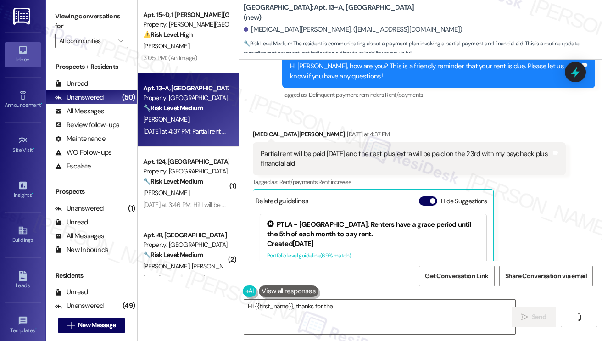
click at [354, 149] on div "Partial rent will be paid tomorrow and the rest plus extra will be paid on the …" at bounding box center [406, 159] width 291 height 20
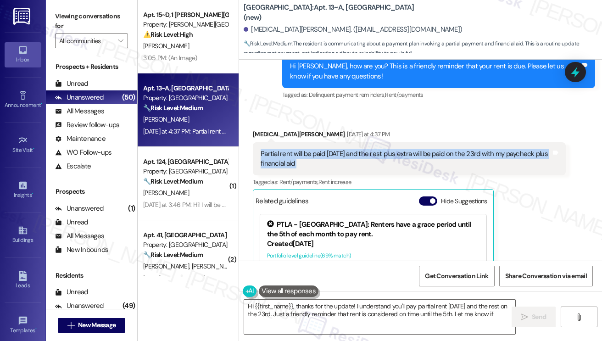
click at [354, 149] on div "Partial rent will be paid tomorrow and the rest plus extra will be paid on the …" at bounding box center [406, 159] width 291 height 20
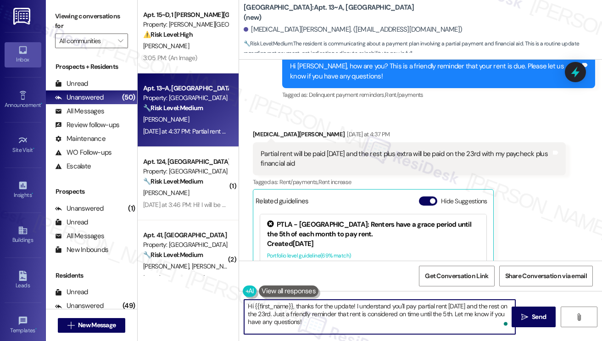
drag, startPoint x: 356, startPoint y: 326, endPoint x: 281, endPoint y: 311, distance: 76.8
click at [281, 311] on textarea "Hi {{first_name}}, thanks for the update! I understand you'll pay partial rent …" at bounding box center [379, 317] width 271 height 34
click at [413, 320] on textarea "Hi {{first_name}}, thanks for the update! I understand you'll pay partial rent …" at bounding box center [379, 317] width 271 height 34
drag, startPoint x: 463, startPoint y: 314, endPoint x: 281, endPoint y: 312, distance: 182.3
click at [281, 312] on textarea "Hi {{first_name}}, thanks for the update! I understand you'll pay partial rent …" at bounding box center [379, 317] width 271 height 34
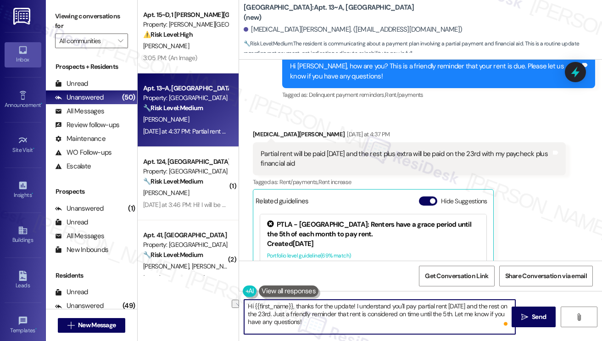
type textarea "Hi {{first_name}}, thanks for the update! I understand you'll pay partial rent …"
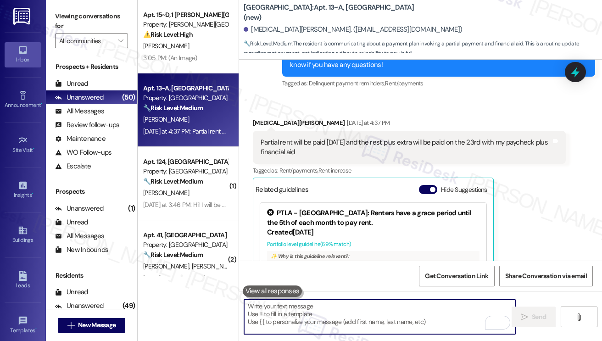
scroll to position [9245, 0]
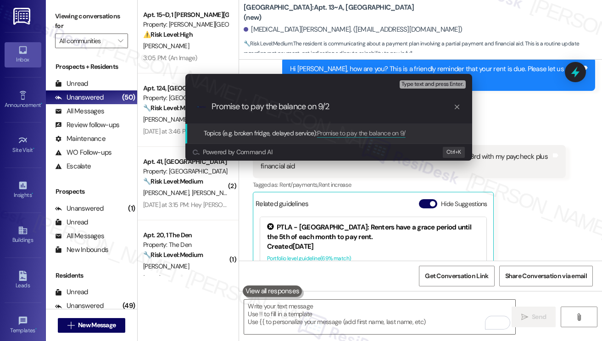
type input "Promise to pay the balance on 9/23"
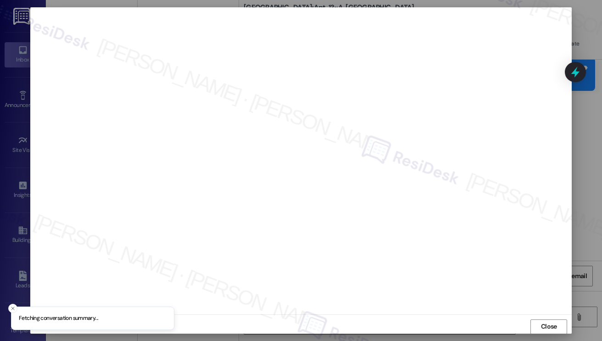
scroll to position [0, 0]
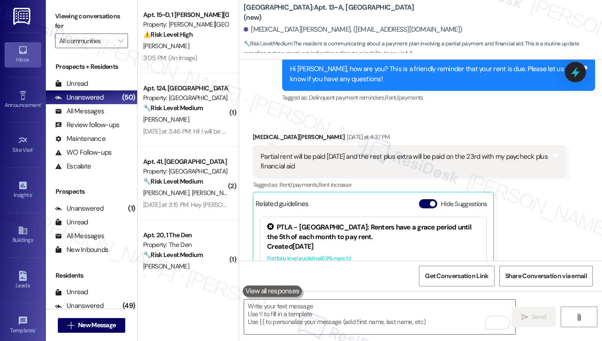
scroll to position [9459, 0]
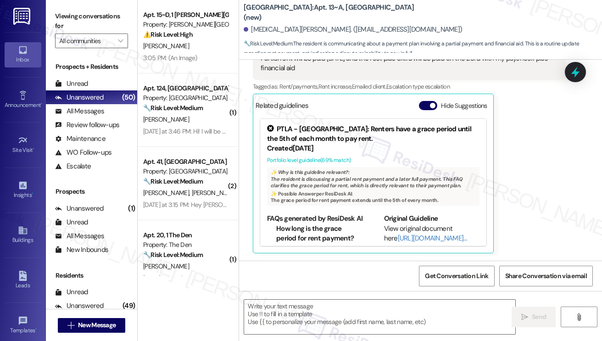
type textarea "Fetching suggested responses. Please feel free to read through the conversation…"
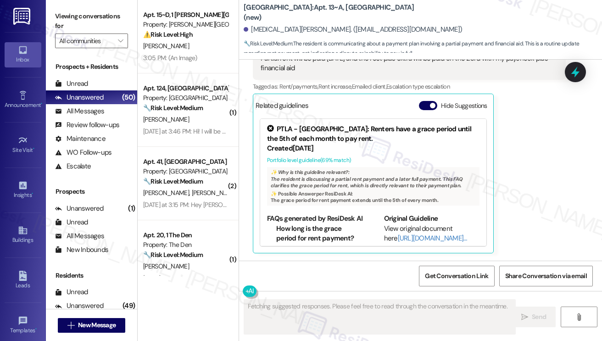
scroll to position [9291, 0]
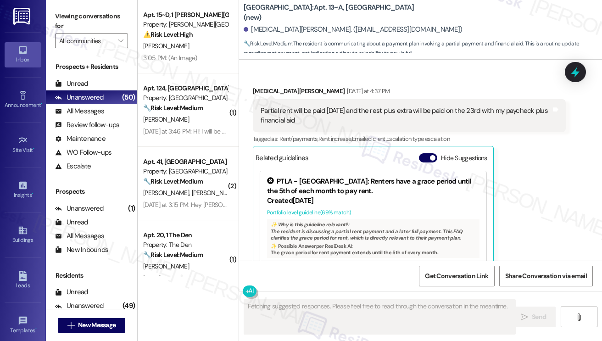
click at [239, 140] on div "University Heights: Apt. 13~A, 1 University Heights (new) Alora Richards. (alor…" at bounding box center [421, 170] width 364 height 341
click at [223, 140] on div "Apt. 124, University Park University Park & Place Property: University Park & P…" at bounding box center [188, 109] width 101 height 73
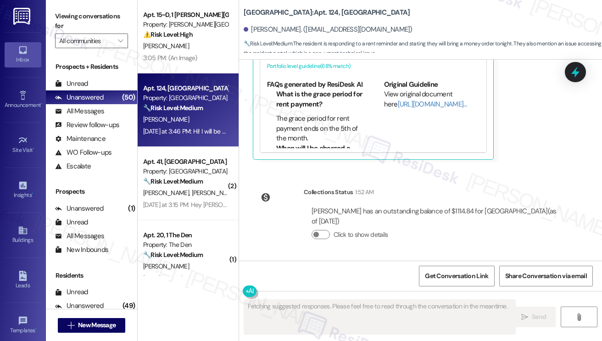
scroll to position [157, 0]
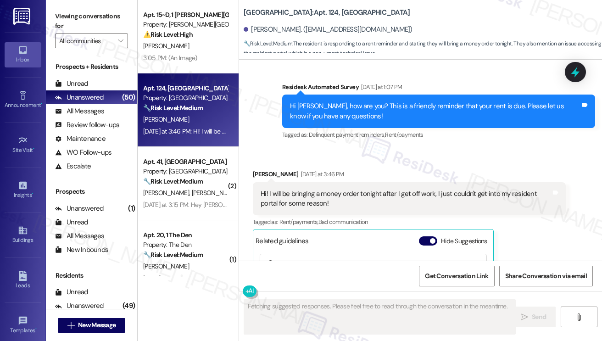
click at [360, 204] on div "Hi! I will be bringing a money order tonight after I get off work, I just could…" at bounding box center [406, 199] width 291 height 20
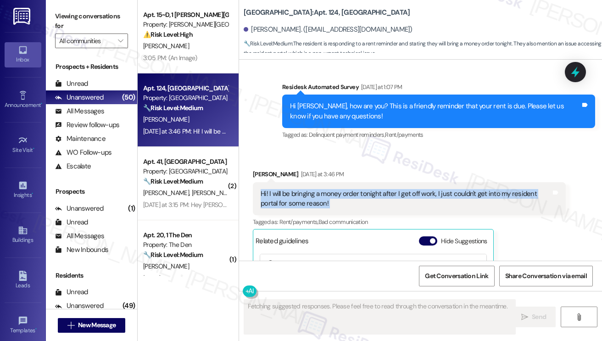
click at [360, 204] on div "Hi! I will be bringing a money order tonight after I get off work, I just could…" at bounding box center [406, 199] width 291 height 20
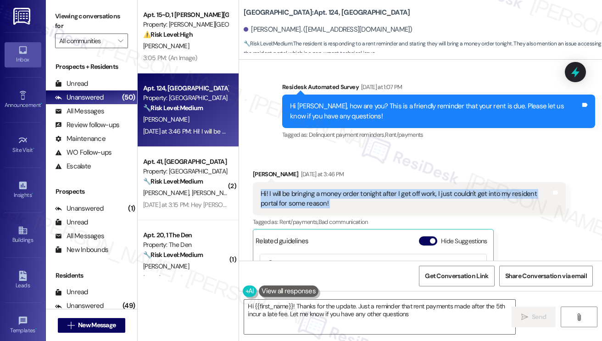
type textarea "Hi {{first_name}}! Thanks for the update. Just a reminder that rent payments ma…"
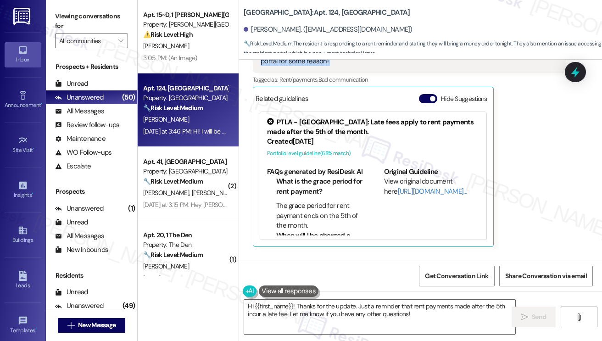
scroll to position [387, 0]
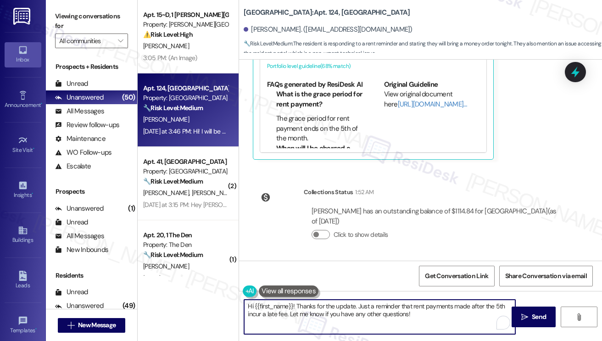
click at [416, 312] on textarea "Hi {{first_name}}! Thanks for the update. Just a reminder that rent payments ma…" at bounding box center [379, 317] width 271 height 34
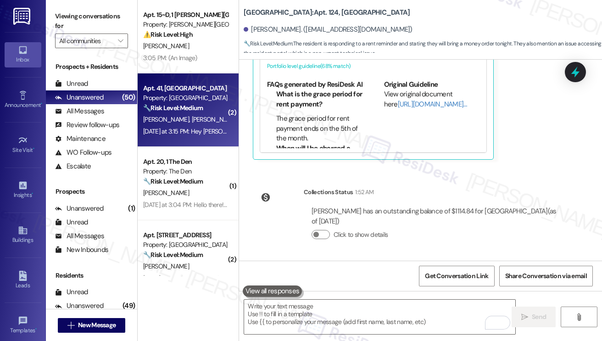
click at [201, 133] on div "Yesterday at 3:15 PM: Hey Sarah, disregard the last message we have since figur…" at bounding box center [330, 131] width 375 height 8
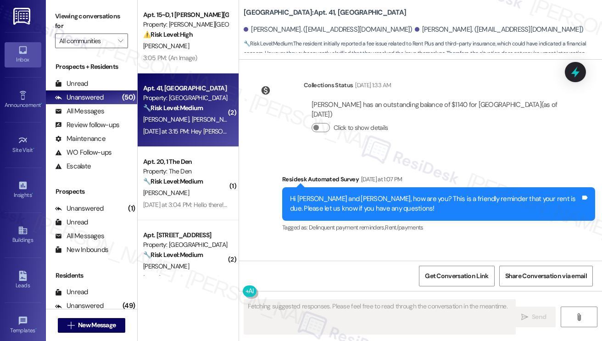
scroll to position [292, 0]
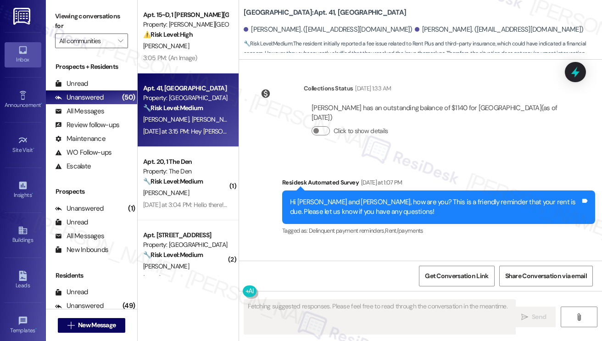
click at [360, 197] on div "Hi Alexus and Kyle, how are you? This is a friendly reminder that your rent is …" at bounding box center [435, 207] width 291 height 20
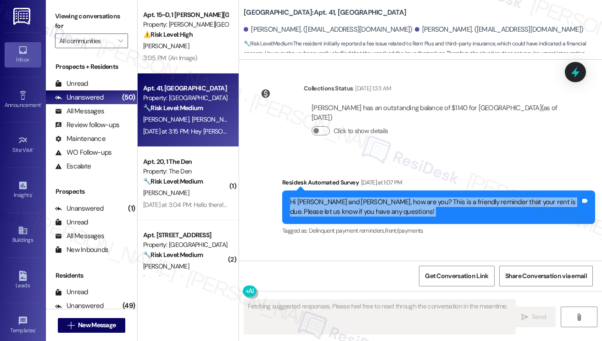
click at [360, 197] on div "Hi Alexus and Kyle, how are you? This is a friendly reminder that your rent is …" at bounding box center [435, 207] width 291 height 20
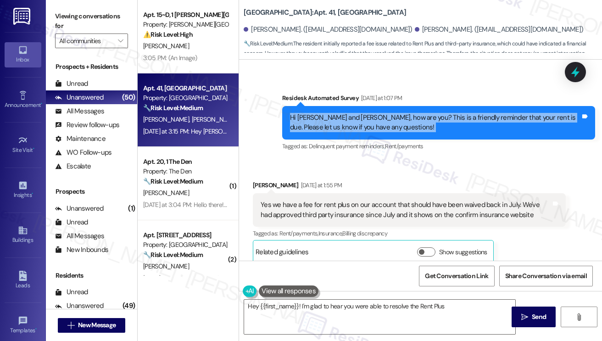
scroll to position [476, 0]
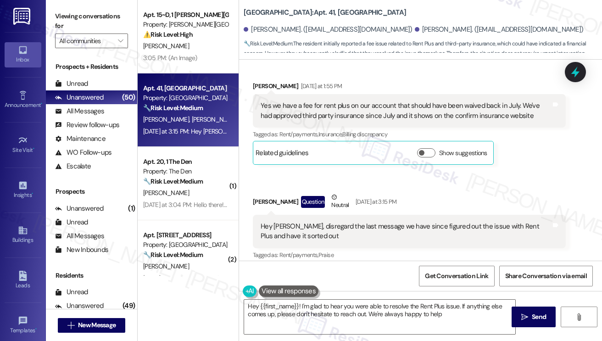
type textarea "Hey {{first_name}}! I'm glad to hear you were able to resolve the Rent Plus iss…"
click at [381, 103] on div "Yes we have a fee for rent plus on our account that should have been waived bac…" at bounding box center [406, 111] width 291 height 20
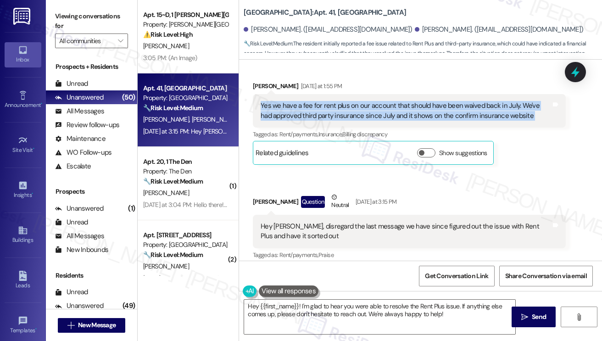
click at [381, 103] on div "Yes we have a fee for rent plus on our account that should have been waived bac…" at bounding box center [406, 111] width 291 height 20
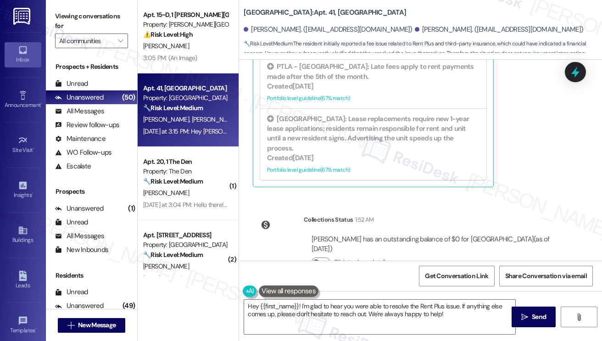
scroll to position [728, 0]
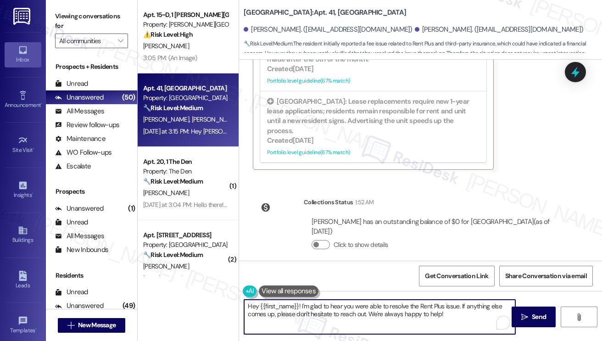
click at [465, 313] on textarea "Hey {{first_name}}! I'm glad to hear you were able to resolve the Rent Plus iss…" at bounding box center [379, 317] width 271 height 34
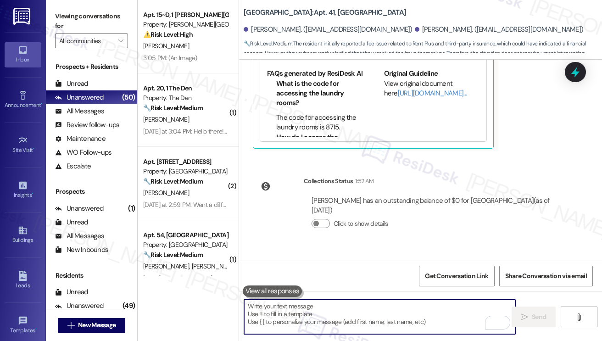
scroll to position [802, 0]
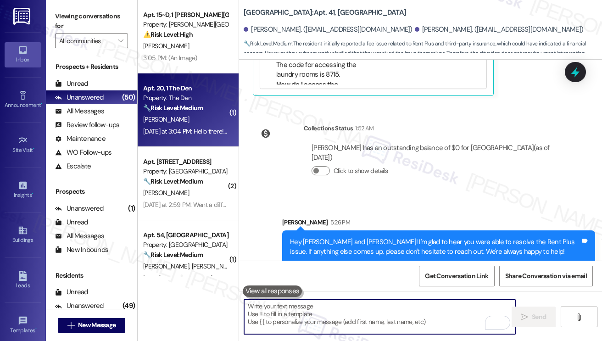
click at [215, 114] on div "[PERSON_NAME]" at bounding box center [185, 119] width 87 height 11
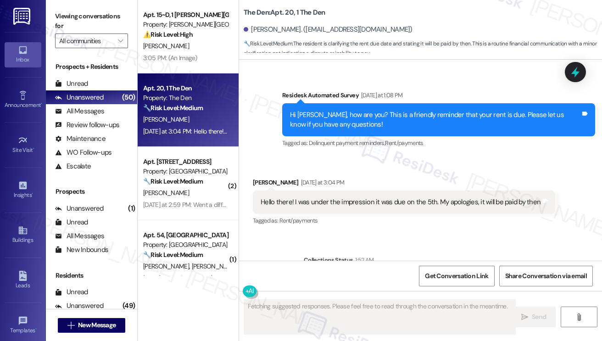
scroll to position [918, 0]
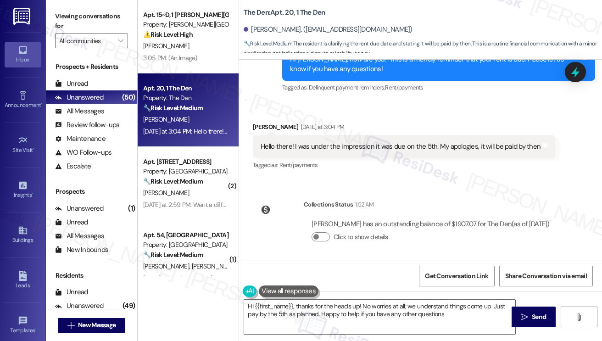
type textarea "Hi {{first_name}}, thanks for the heads up! No worries at all; we understand th…"
click at [458, 135] on div "Hello there! I was under the impression it was due on the 5th. My apologies, it…" at bounding box center [404, 146] width 303 height 23
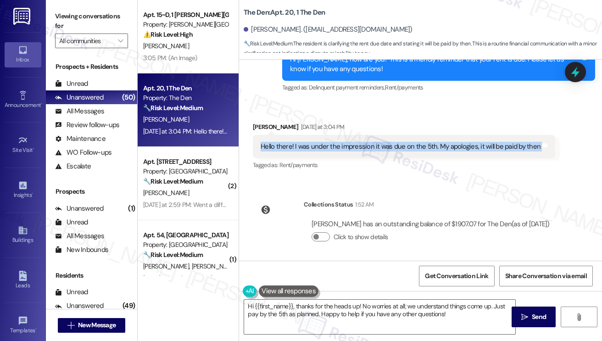
click at [458, 135] on div "Hello there! I was under the impression it was due on the 5th. My apologies, it…" at bounding box center [404, 146] width 303 height 23
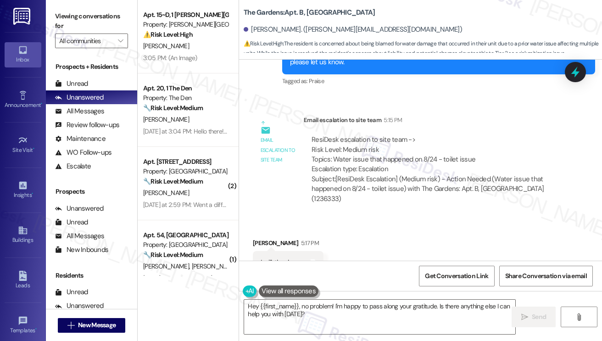
scroll to position [17343, 0]
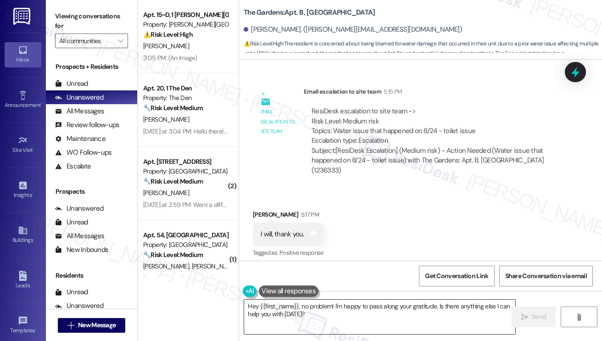
click at [341, 311] on textarea "Hey {{first_name}}, no problem! I'm happy to pass along your gratitude. Is ther…" at bounding box center [379, 317] width 271 height 34
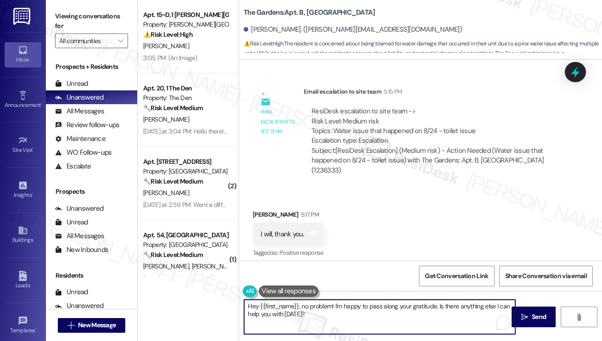
click at [341, 311] on textarea "Hey {{first_name}}, no problem! I'm happy to pass along your gratitude. Is ther…" at bounding box center [379, 317] width 271 height 34
click at [421, 309] on textarea "By the way [PERSON_NAME], were you able to take photos of the damages and" at bounding box center [379, 317] width 271 height 34
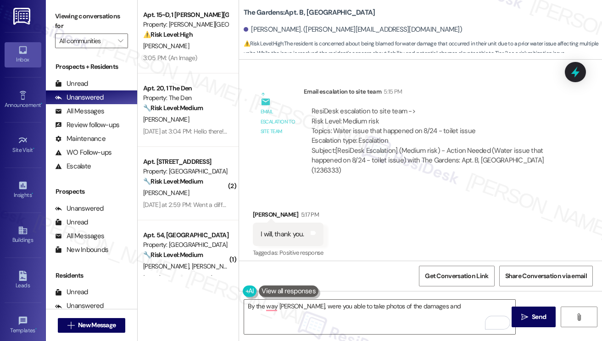
click at [423, 189] on div "Received via SMS [PERSON_NAME] 5:17 PM I will, thank you. Tags and notes Tagged…" at bounding box center [420, 228] width 363 height 78
click at [550, 307] on div "You're welcome! Have a great rest of the day." at bounding box center [515, 312] width 129 height 10
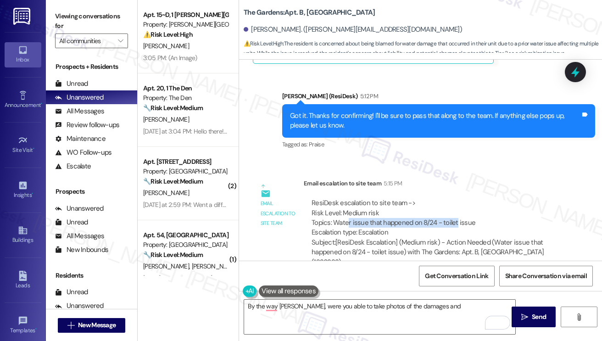
drag, startPoint x: 346, startPoint y: 146, endPoint x: 455, endPoint y: 149, distance: 109.3
click at [455, 198] on div "ResiDesk escalation to site team -> Risk Level: Medium risk Topics: Water issue…" at bounding box center [435, 217] width 247 height 39
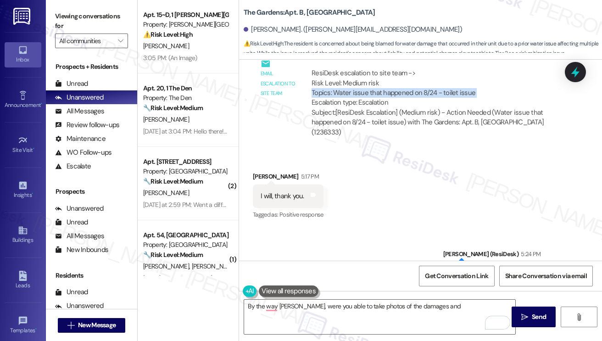
scroll to position [17435, 0]
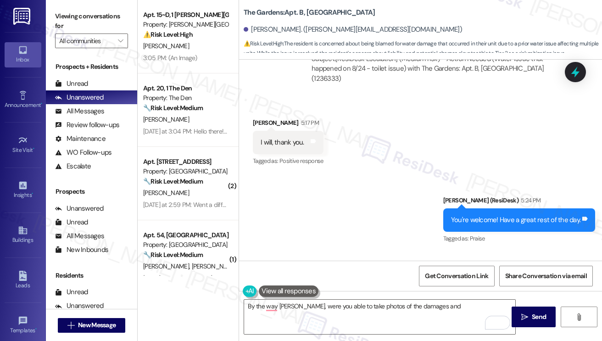
drag, startPoint x: 478, startPoint y: 141, endPoint x: 484, endPoint y: 140, distance: 6.0
click at [482, 208] on div "You're welcome! Have a great rest of the day. Tags and notes" at bounding box center [519, 219] width 152 height 23
click at [484, 208] on div "You're welcome! Have a great rest of the day. Tags and notes" at bounding box center [519, 219] width 152 height 23
click at [336, 309] on textarea "By the way [PERSON_NAME], were you able to take photos of the damages and" at bounding box center [379, 317] width 271 height 34
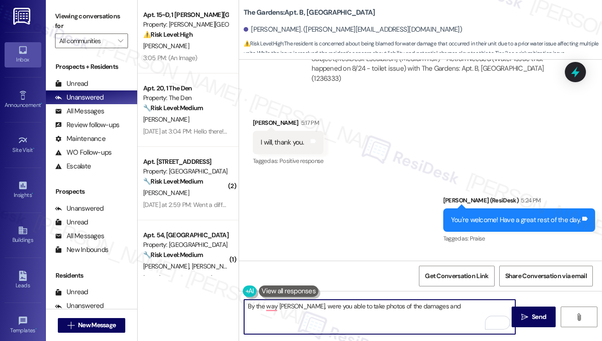
click at [424, 307] on textarea "By the way [PERSON_NAME], were you able to take photos of the damages and" at bounding box center [379, 317] width 271 height 34
drag, startPoint x: 443, startPoint y: 308, endPoint x: 371, endPoint y: 307, distance: 72.5
click at [371, 307] on textarea "By the way [PERSON_NAME], were you able to take photos of the damages and" at bounding box center [379, 317] width 271 height 34
paste textarea "so we can document and make notes as well."
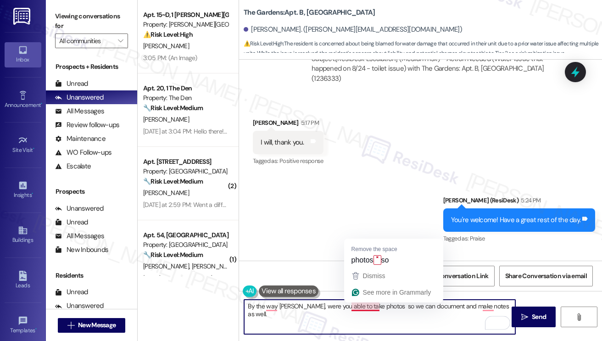
click at [372, 304] on textarea "By the way [PERSON_NAME], were you able to take photos so we can document and m…" at bounding box center [379, 317] width 271 height 34
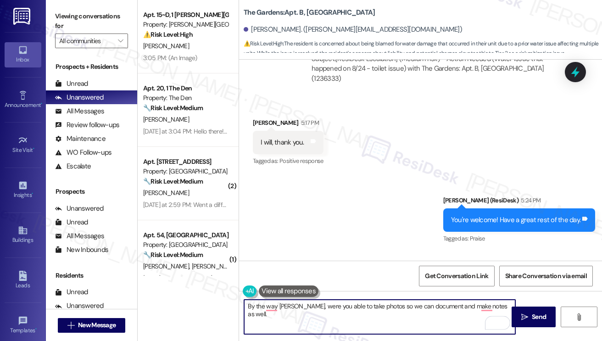
click at [384, 306] on textarea "By the way [PERSON_NAME], were you able to take photos so we can document and m…" at bounding box center [379, 317] width 271 height 34
click at [497, 307] on textarea "By the way [PERSON_NAME], were you able to take photos so we can document and m…" at bounding box center [379, 317] width 271 height 34
click at [358, 304] on textarea "By the way, [PERSON_NAME], were you able to take photos so we can document and …" at bounding box center [379, 317] width 271 height 34
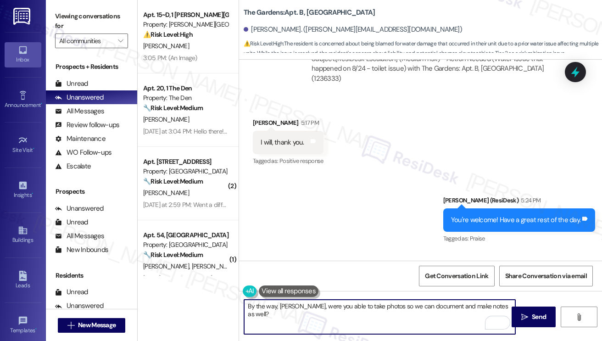
click at [358, 304] on textarea "By the way, [PERSON_NAME], were you able to take photos so we can document and …" at bounding box center [379, 317] width 271 height 34
type textarea "By the way, [PERSON_NAME], were you able to take photos so we can document and …"
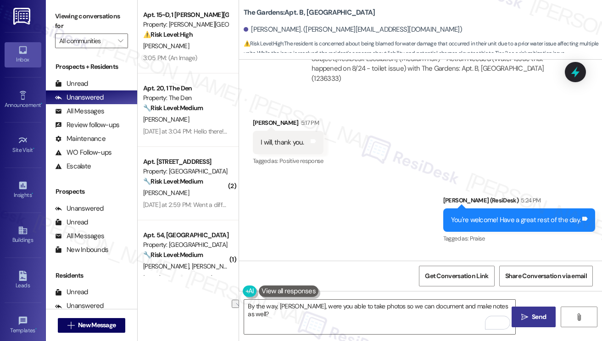
click at [533, 311] on button " Send" at bounding box center [534, 317] width 45 height 21
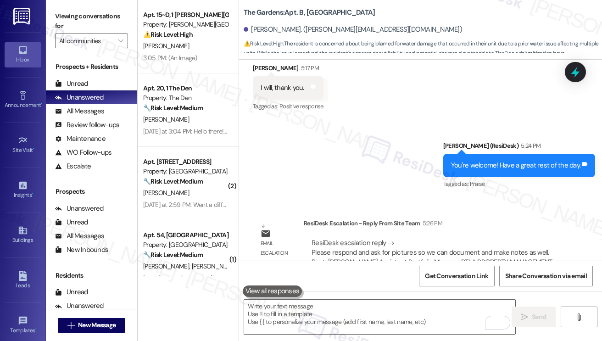
scroll to position [17499, 0]
